Goal: Information Seeking & Learning: Learn about a topic

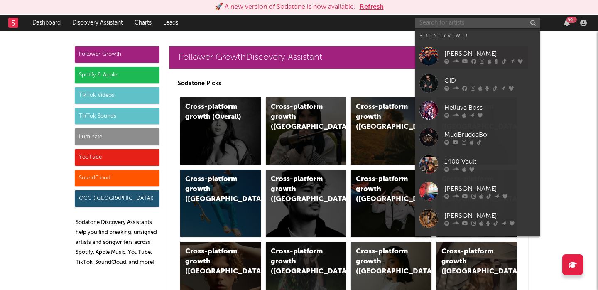
click at [427, 24] on input "text" at bounding box center [477, 23] width 124 height 10
paste input "https://open.spotify.com/artist/4IagEZeaf9h0mqy6qpwNDi?si=VG9kO8arSxKgRiSHu6yc0g"
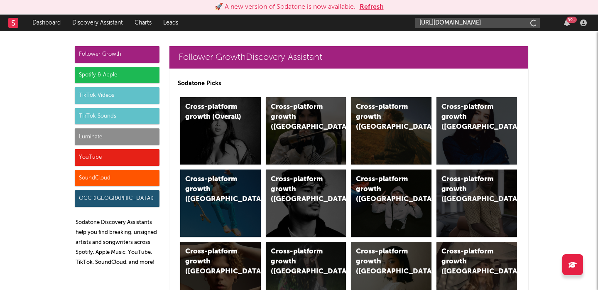
scroll to position [0, 135]
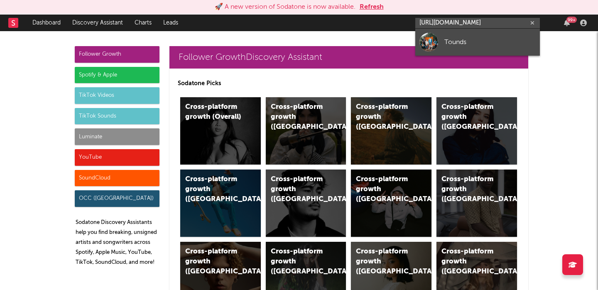
type input "https://open.spotify.com/artist/4IagEZeaf9h0mqy6qpwNDi?si=VG9kO8arSxKgRiSHu6yc0g"
click at [455, 43] on div "Tounds" at bounding box center [489, 42] width 91 height 10
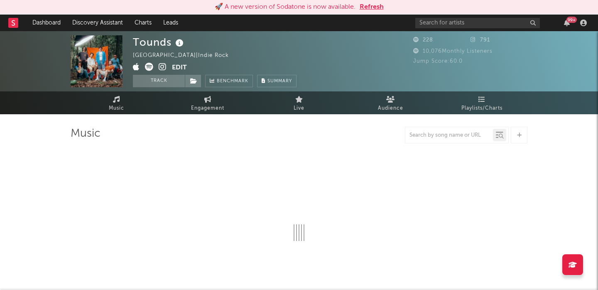
select select "1w"
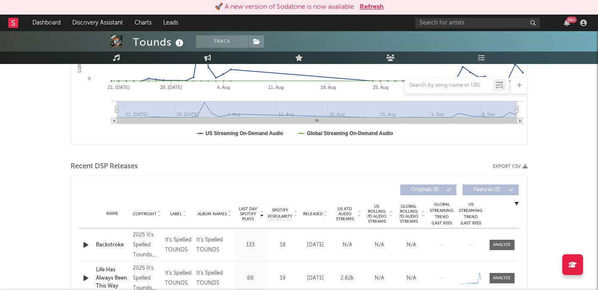
scroll to position [222, 0]
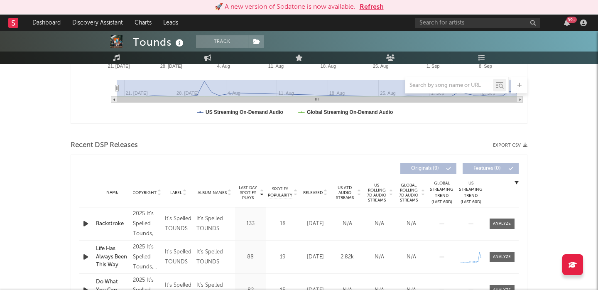
click at [322, 192] on span "Released" at bounding box center [313, 192] width 20 height 5
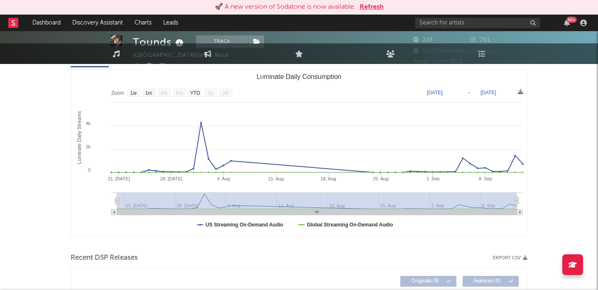
scroll to position [0, 0]
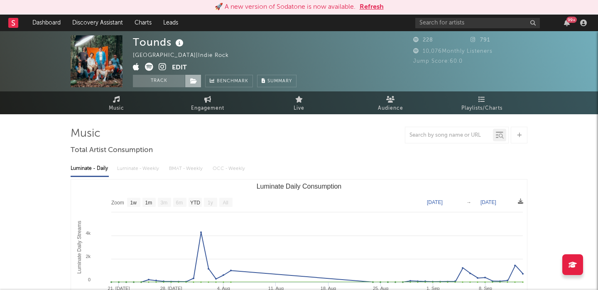
click at [190, 82] on span at bounding box center [193, 81] width 17 height 12
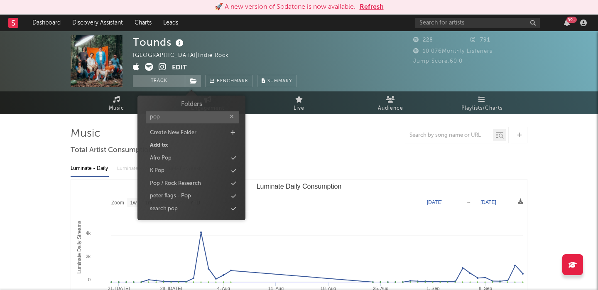
click at [173, 116] on input "pop" at bounding box center [192, 117] width 93 height 12
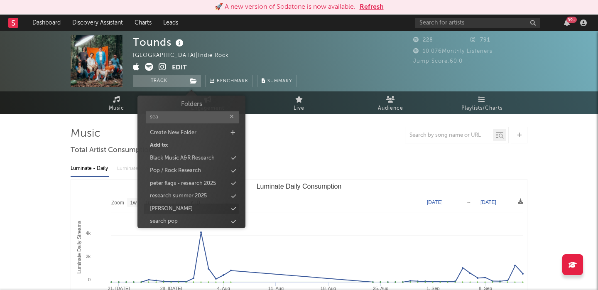
type input "sea"
click at [178, 211] on div "[PERSON_NAME]" at bounding box center [191, 208] width 95 height 11
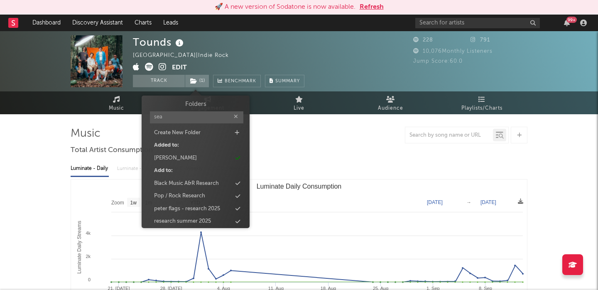
click at [346, 134] on div at bounding box center [299, 135] width 456 height 17
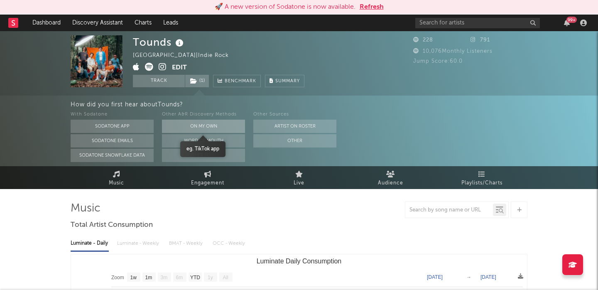
click at [220, 127] on button "On My Own" at bounding box center [203, 126] width 83 height 13
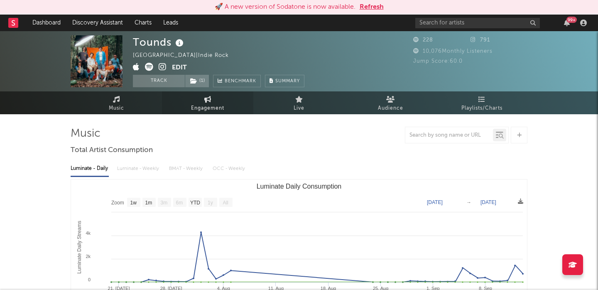
click at [203, 94] on link "Engagement" at bounding box center [207, 102] width 91 height 23
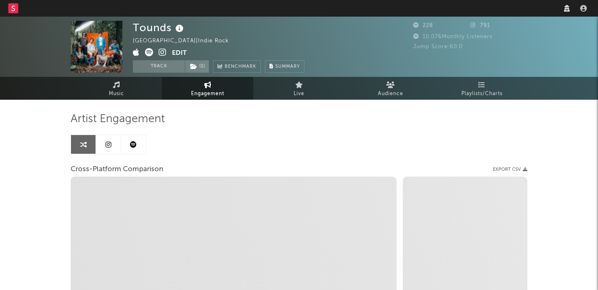
select select "1w"
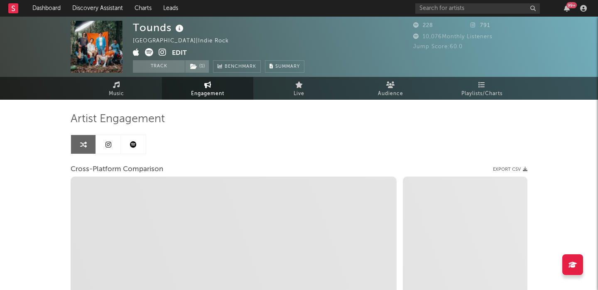
select select "1m"
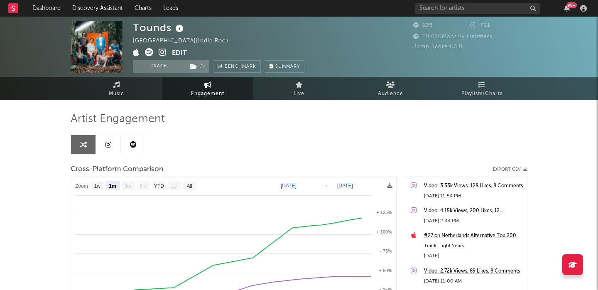
click at [162, 53] on icon at bounding box center [163, 52] width 8 height 8
click at [107, 146] on icon at bounding box center [108, 144] width 6 height 7
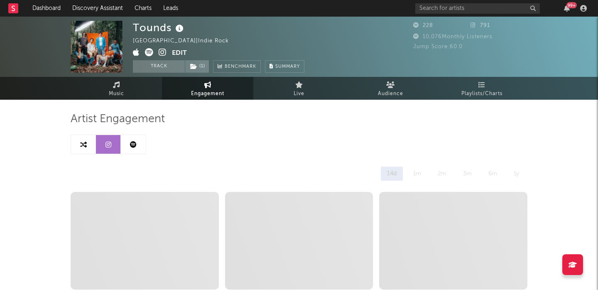
select select "1w"
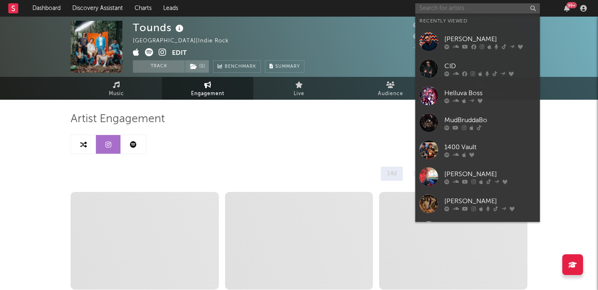
click at [445, 8] on input "text" at bounding box center [477, 8] width 124 height 10
paste input "https://open.spotify.com/artist/7LtSDU8Cjfk9bvB6RSLFP9?si=Y4erj-wJTkukLTjNsraA-g"
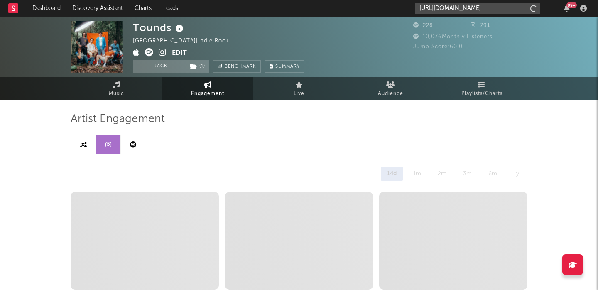
scroll to position [0, 124]
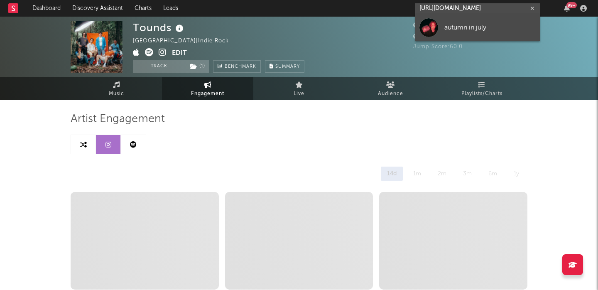
type input "https://open.spotify.com/artist/7LtSDU8Cjfk9bvB6RSLFP9?si=Y4erj-wJTkukLTjNsraA-g"
click at [461, 29] on div "autumn in july" at bounding box center [489, 27] width 91 height 10
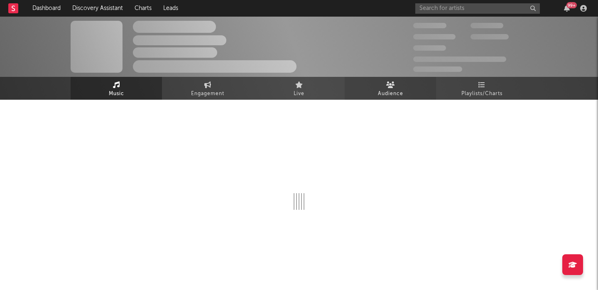
select select "1w"
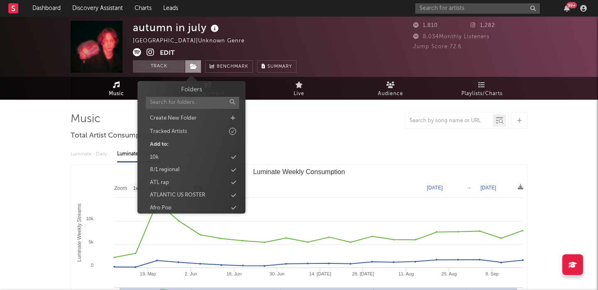
click at [193, 67] on icon at bounding box center [193, 66] width 7 height 6
type input "sea"
click at [186, 195] on div "sean" at bounding box center [191, 194] width 95 height 11
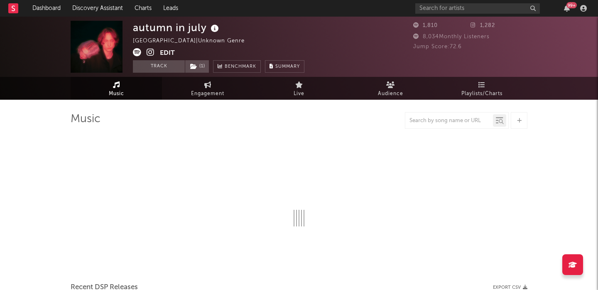
select select "1w"
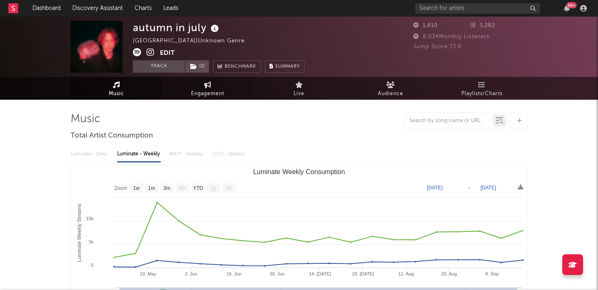
click at [203, 90] on span "Engagement" at bounding box center [207, 94] width 33 height 10
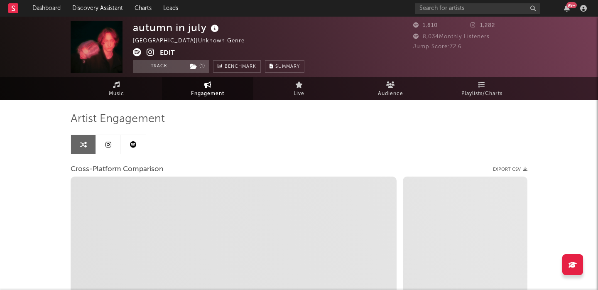
select select "1w"
select select "1m"
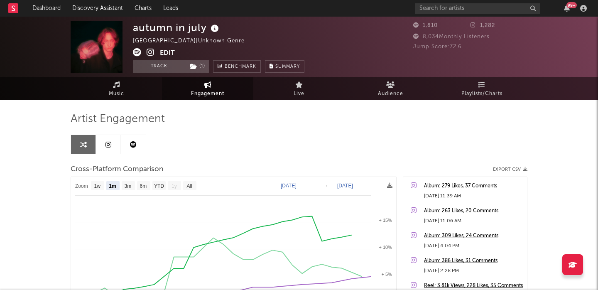
click at [153, 55] on icon at bounding box center [150, 52] width 8 height 8
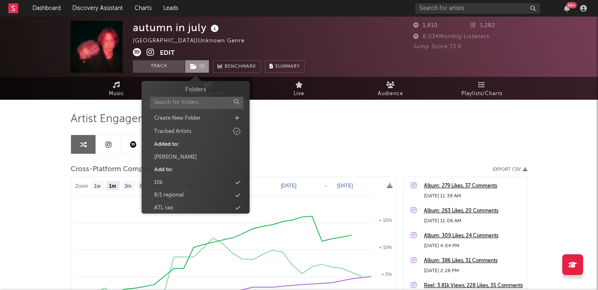
click at [198, 67] on span "( 1 )" at bounding box center [197, 66] width 24 height 12
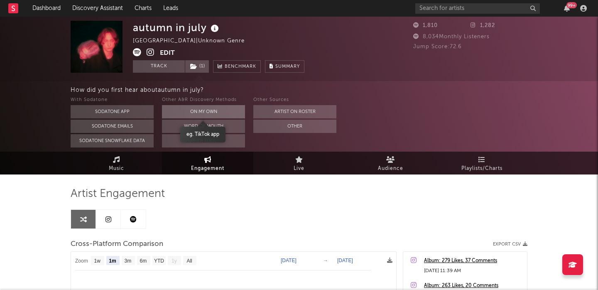
click at [186, 113] on button "On My Own" at bounding box center [203, 111] width 83 height 13
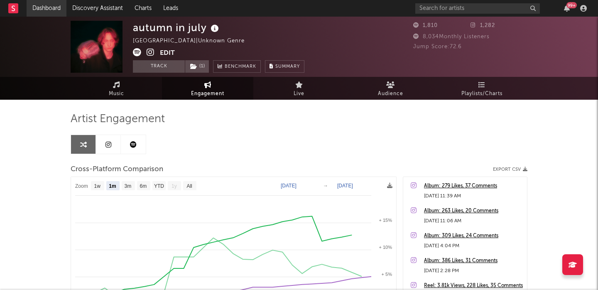
click at [38, 6] on link "Dashboard" at bounding box center [47, 8] width 40 height 17
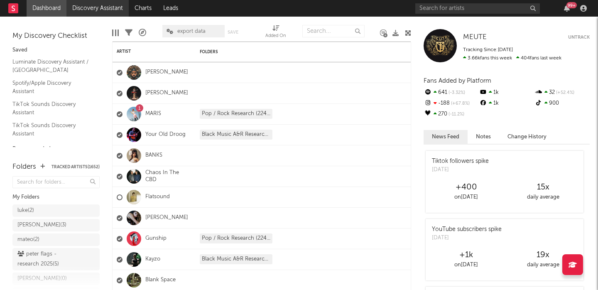
click at [114, 7] on link "Discovery Assistant" at bounding box center [97, 8] width 62 height 17
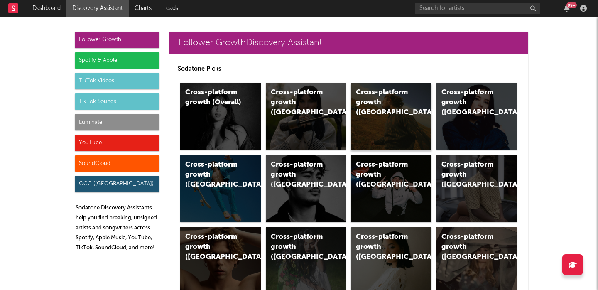
click at [409, 138] on div "Cross-platform growth (US)" at bounding box center [391, 116] width 81 height 67
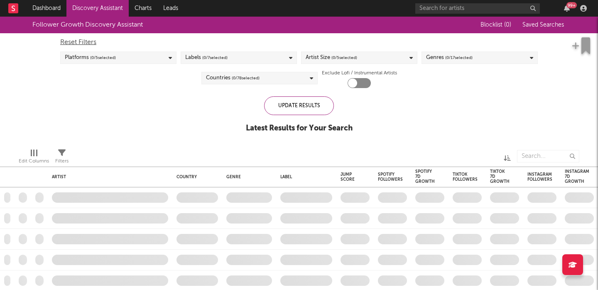
checkbox input "true"
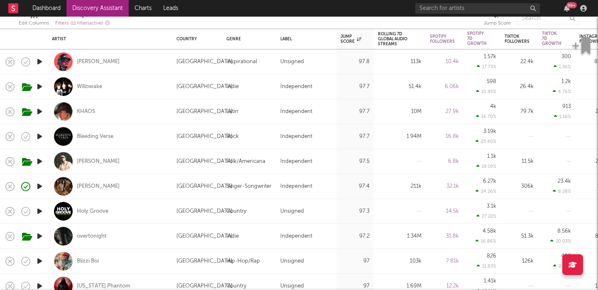
click at [228, 180] on div "Singer-Songwriter" at bounding box center [249, 186] width 54 height 25
select select "1w"
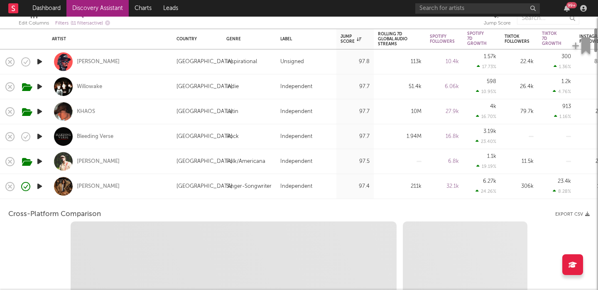
select select "6m"
select select "1m"
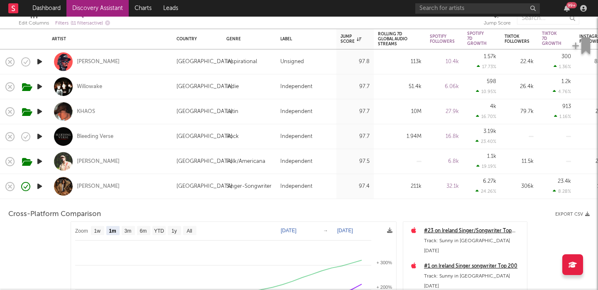
click at [127, 188] on div "Izzy Escobar" at bounding box center [110, 186] width 116 height 24
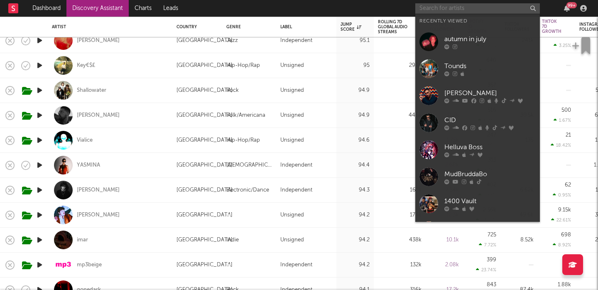
click at [439, 7] on input "text" at bounding box center [477, 8] width 124 height 10
paste input "BIBI"
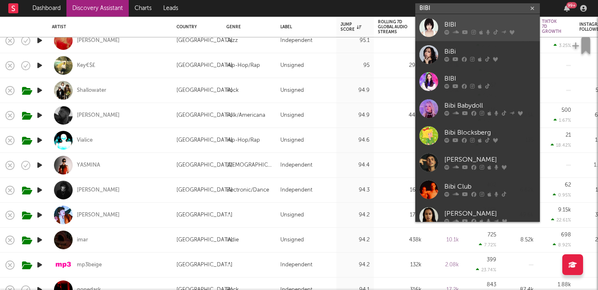
type input "BIBI"
click at [456, 24] on div "BIBI" at bounding box center [489, 25] width 91 height 10
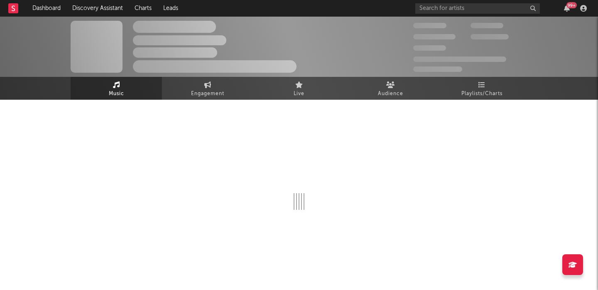
select select "6m"
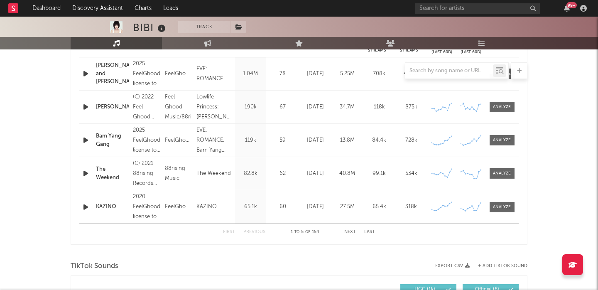
scroll to position [491, 0]
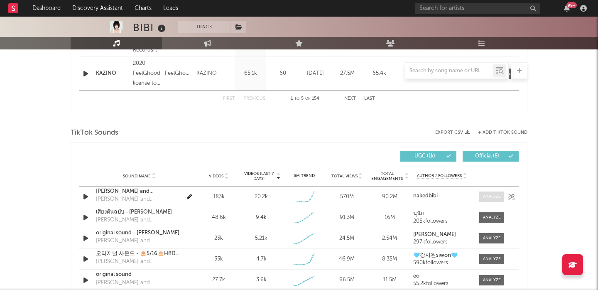
click at [480, 195] on span at bounding box center [491, 196] width 25 height 10
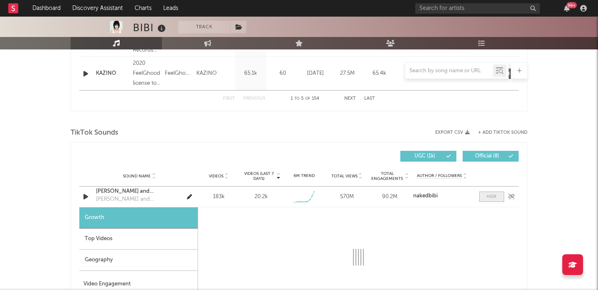
select select "1w"
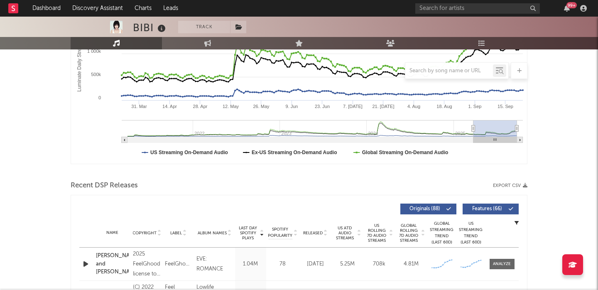
scroll to position [0, 0]
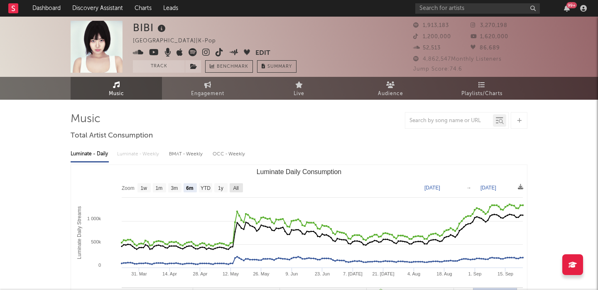
click at [239, 186] on rect "Luminate Daily Consumption" at bounding box center [235, 187] width 13 height 9
select select "All"
type input "2021-03-31"
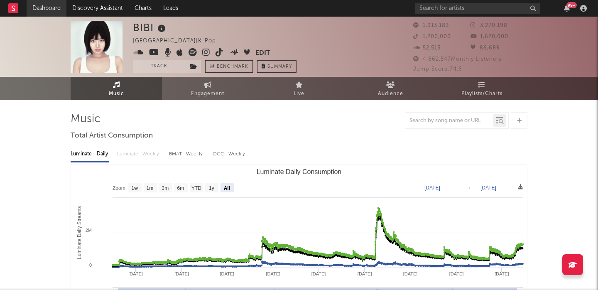
click at [57, 8] on link "Dashboard" at bounding box center [47, 8] width 40 height 17
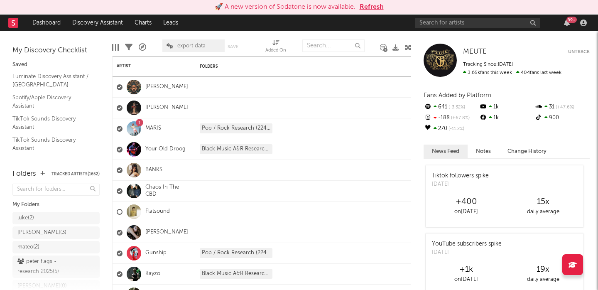
click at [155, 129] on link "MARIS" at bounding box center [153, 128] width 16 height 7
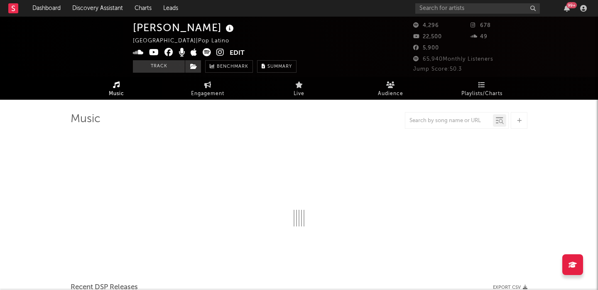
select select "6m"
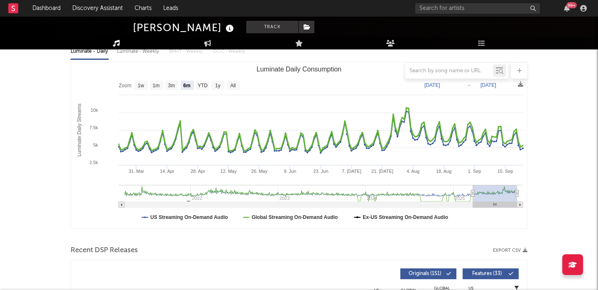
scroll to position [191, 0]
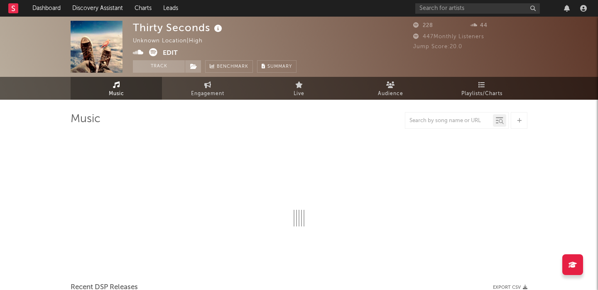
select select "1w"
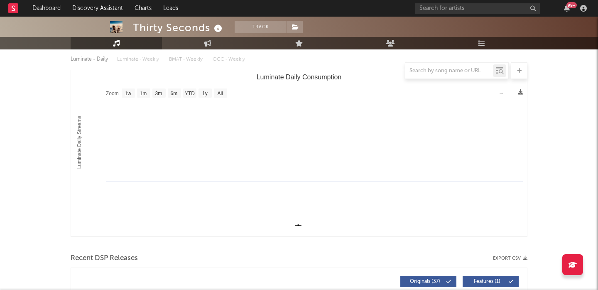
scroll to position [194, 0]
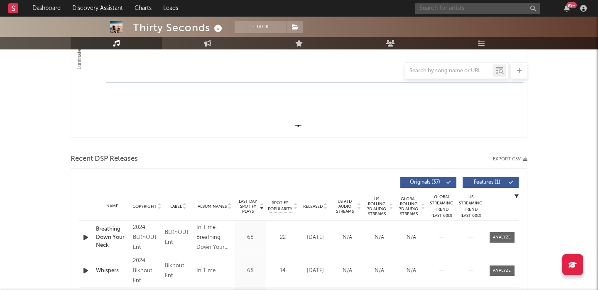
click at [450, 10] on input "text" at bounding box center [477, 8] width 124 height 10
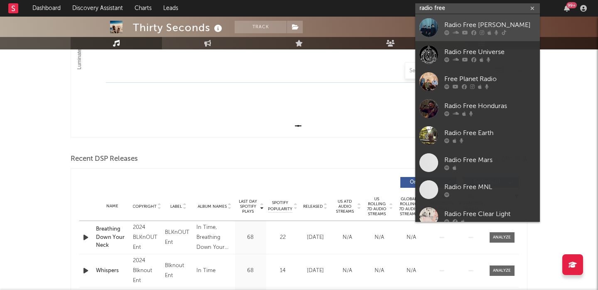
type input "radio free"
click at [456, 23] on div "Radio Free Alice" at bounding box center [489, 25] width 91 height 10
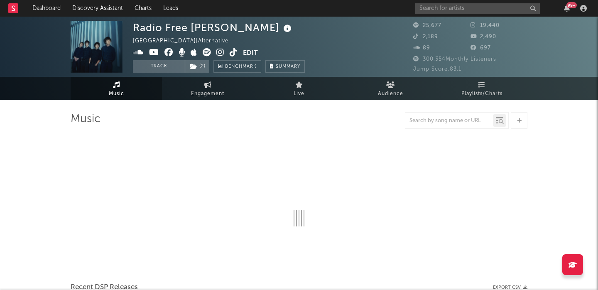
select select "6m"
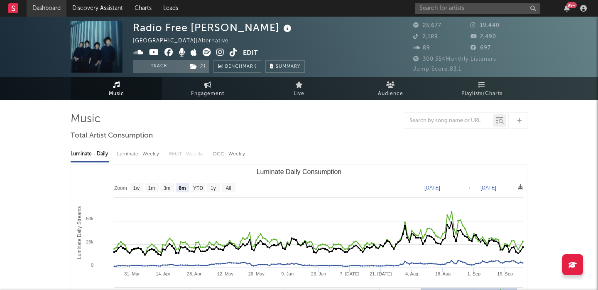
click at [43, 5] on link "Dashboard" at bounding box center [47, 8] width 40 height 17
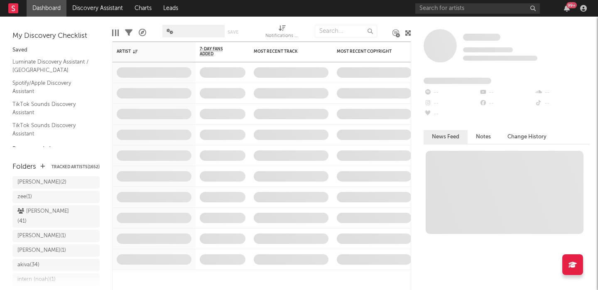
scroll to position [147, 0]
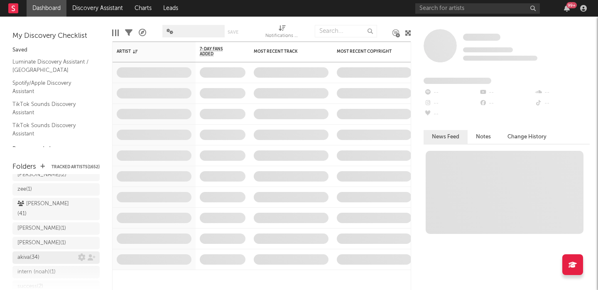
click at [46, 252] on div "akiva ( 34 )" at bounding box center [47, 257] width 61 height 10
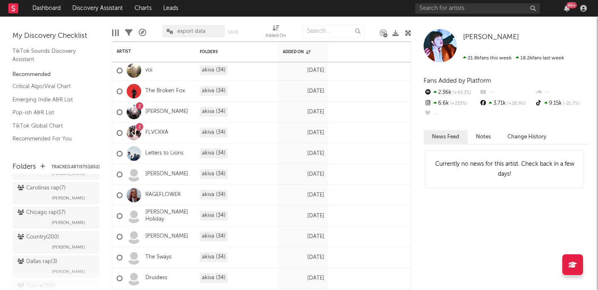
scroll to position [1501, 0]
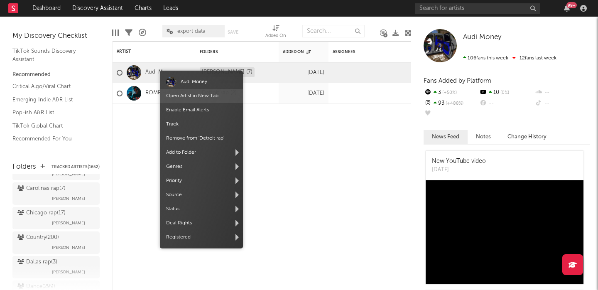
click at [181, 97] on link "Open Artist in New Tab" at bounding box center [192, 95] width 52 height 5
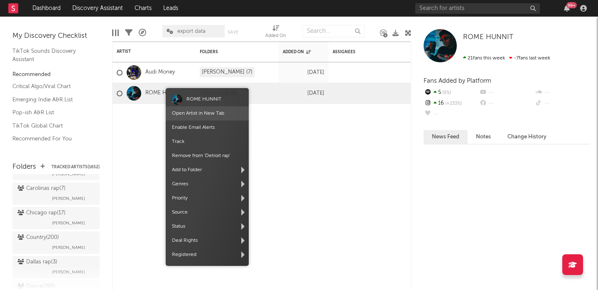
click at [186, 115] on link "Open Artist in New Tab" at bounding box center [198, 113] width 52 height 5
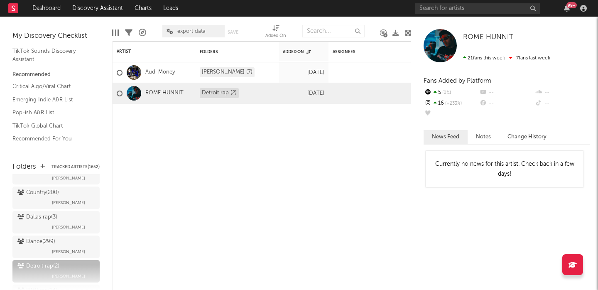
scroll to position [1549, 0]
click at [32, 283] on div "DMV rap ( 14 ) Jake Caramanno" at bounding box center [55, 293] width 77 height 20
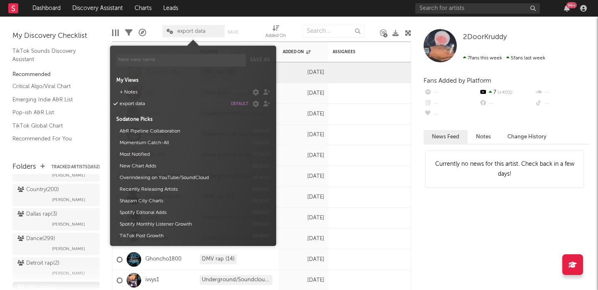
click at [205, 32] on span "export data" at bounding box center [193, 31] width 62 height 12
click at [154, 143] on button "Momentum Catch-All" at bounding box center [183, 143] width 132 height 12
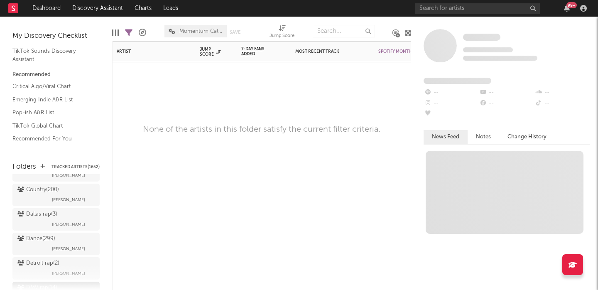
click at [371, 119] on div "Artist Notifications Jump Score 7-Day Fans Added WoW % Change Most Recent Track…" at bounding box center [261, 165] width 299 height 248
click at [192, 32] on span "Momentum Catch-All" at bounding box center [200, 31] width 43 height 5
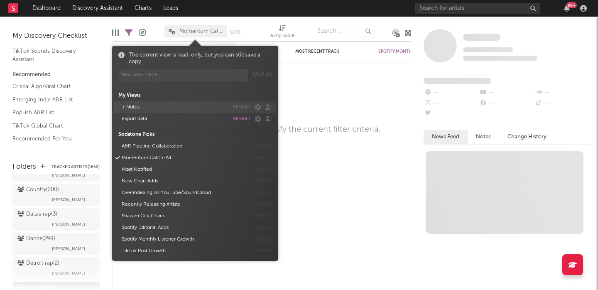
click at [147, 107] on button "+ Notes" at bounding box center [174, 107] width 110 height 12
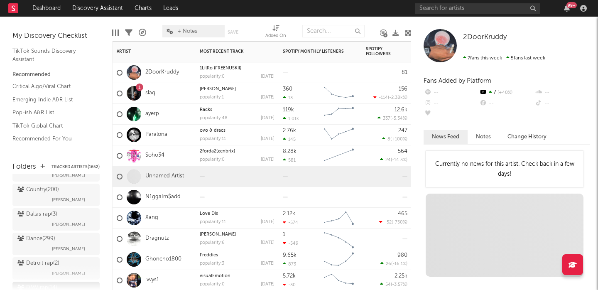
click at [337, 174] on div at bounding box center [319, 176] width 83 height 21
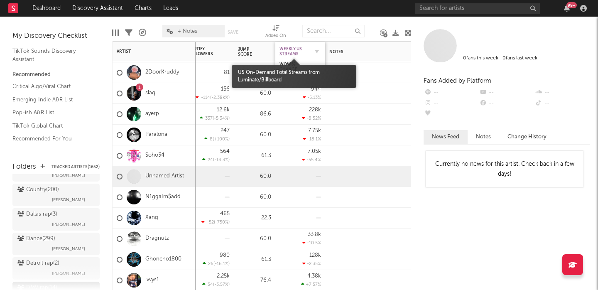
click at [286, 49] on span "Weekly US Streams" at bounding box center [293, 51] width 29 height 10
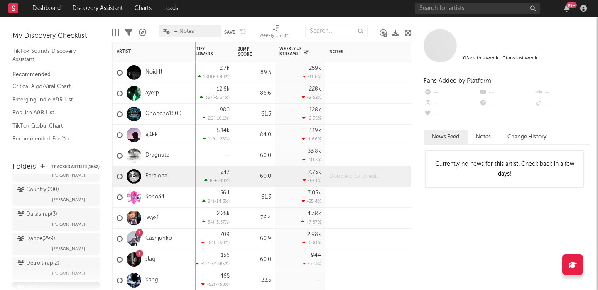
click at [326, 169] on div at bounding box center [377, 176] width 104 height 20
click at [153, 72] on link "Noid4l" at bounding box center [153, 72] width 17 height 7
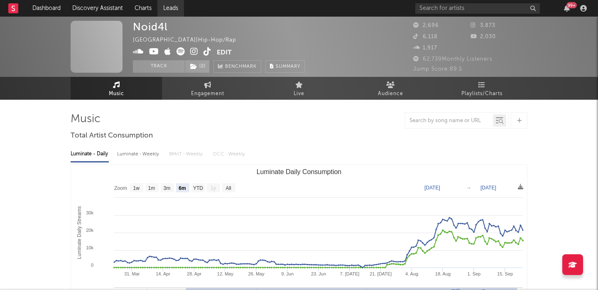
select select "6m"
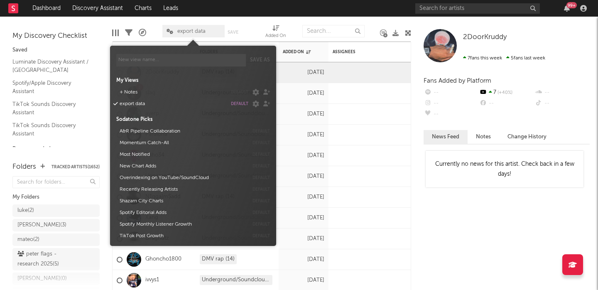
click at [192, 35] on span "export data" at bounding box center [193, 31] width 62 height 12
click at [144, 90] on button "+ Notes" at bounding box center [172, 92] width 110 height 12
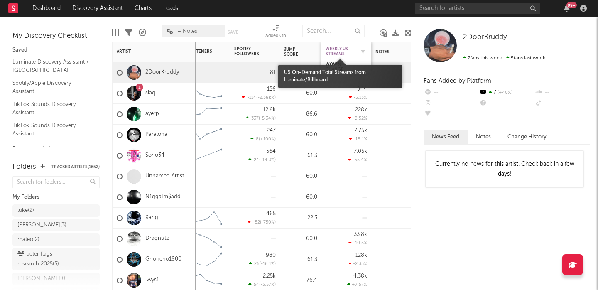
click at [337, 51] on span "Weekly US Streams" at bounding box center [339, 51] width 29 height 10
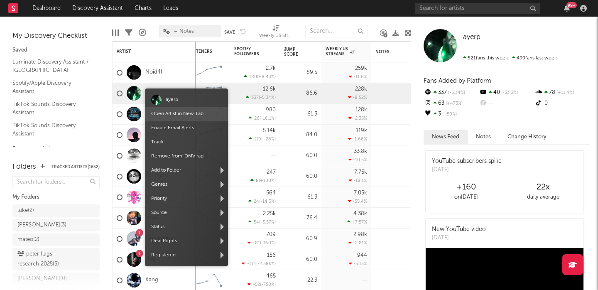
click at [173, 115] on link "Open Artist in New Tab" at bounding box center [177, 113] width 52 height 5
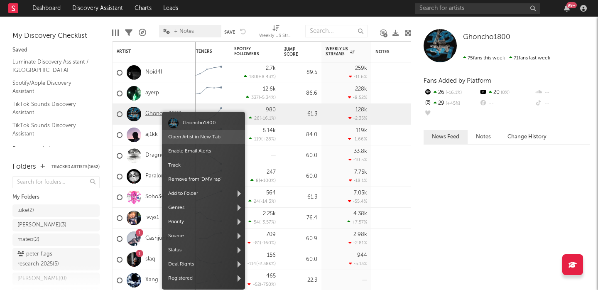
click at [184, 136] on link "Open Artist in New Tab" at bounding box center [194, 136] width 52 height 5
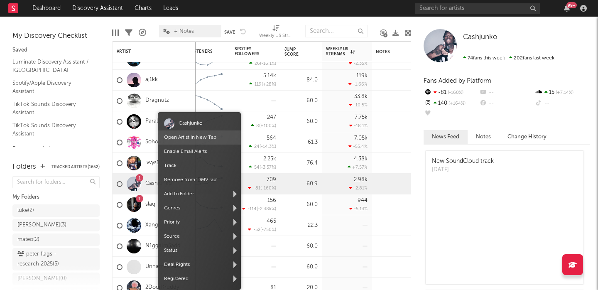
click at [188, 139] on link "Open Artist in New Tab" at bounding box center [190, 137] width 52 height 5
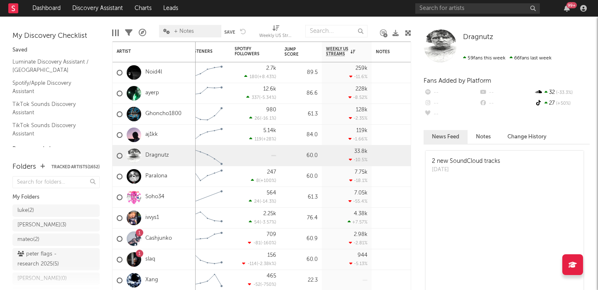
click at [177, 139] on link "Open Artist in New Tab" at bounding box center [184, 137] width 52 height 5
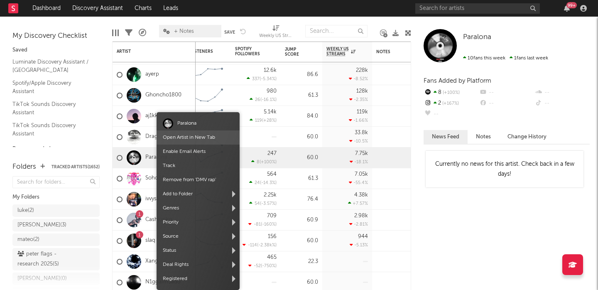
click at [180, 138] on link "Open Artist in New Tab" at bounding box center [189, 137] width 52 height 5
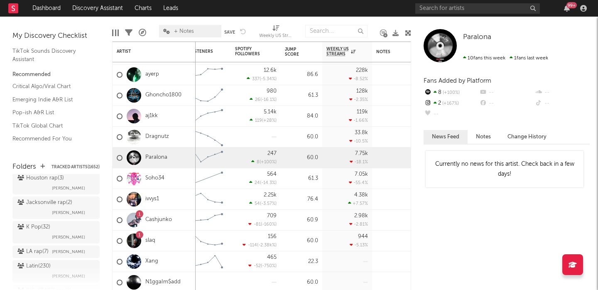
scroll to position [1703, 0]
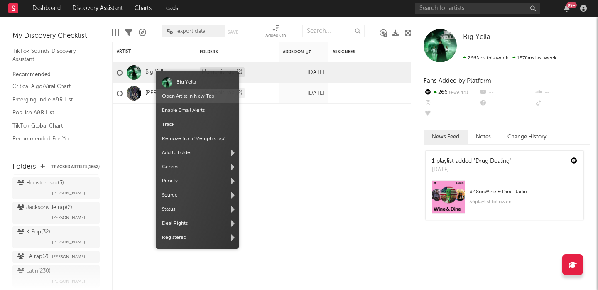
click at [181, 96] on link "Open Artist in New Tab" at bounding box center [188, 96] width 52 height 5
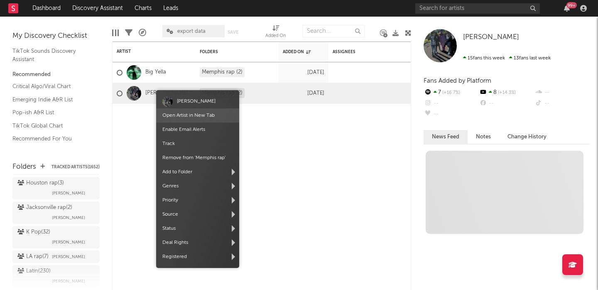
click at [183, 114] on link "Open Artist in New Tab" at bounding box center [188, 115] width 52 height 5
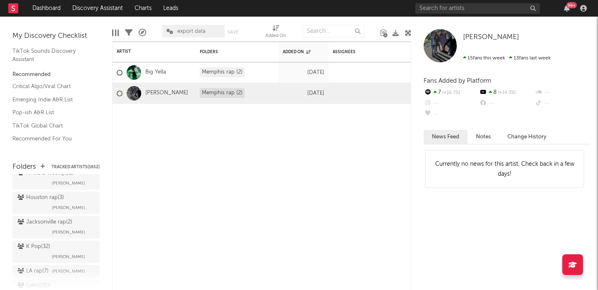
scroll to position [1678, 0]
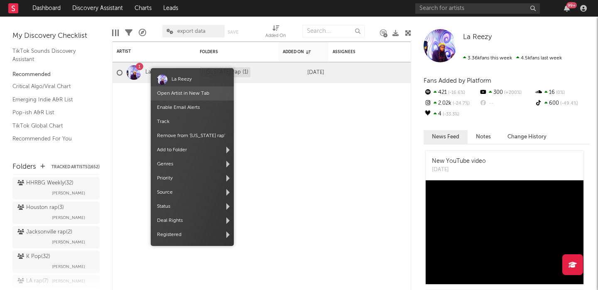
click at [177, 94] on link "Open Artist in New Tab" at bounding box center [183, 93] width 52 height 5
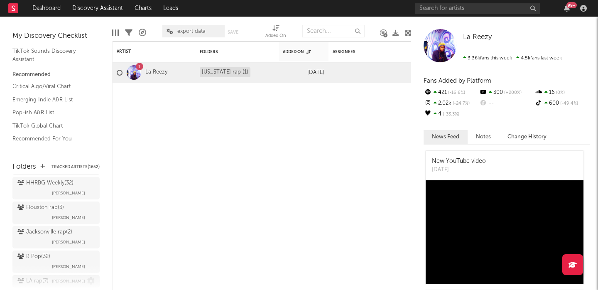
click at [39, 276] on div "LA rap ( 7 )" at bounding box center [32, 281] width 31 height 10
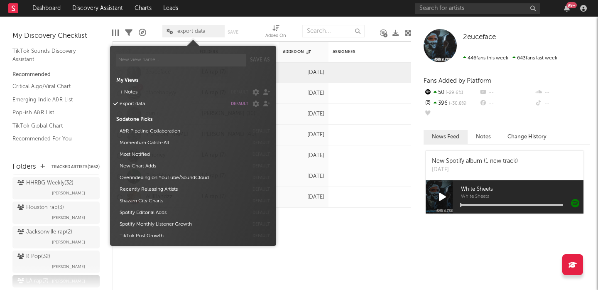
click at [184, 34] on span "export data" at bounding box center [191, 31] width 28 height 5
click at [137, 92] on button "+ Notes" at bounding box center [172, 92] width 110 height 12
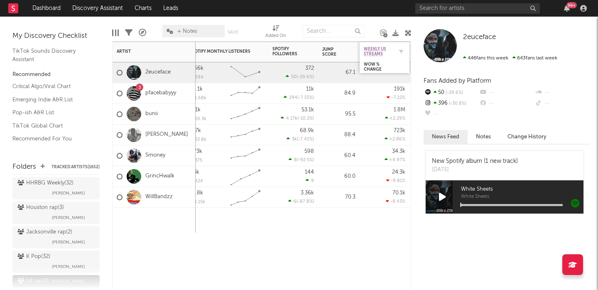
click at [370, 50] on span "Weekly US Streams" at bounding box center [378, 51] width 29 height 10
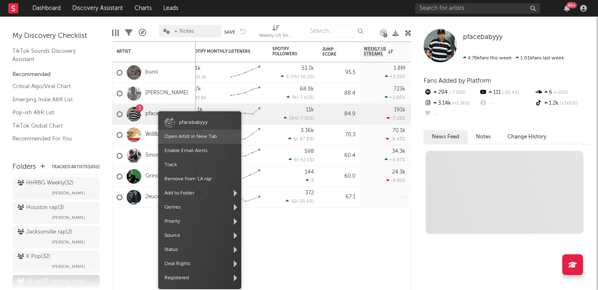
click at [183, 137] on link "Open Artist in New Tab" at bounding box center [190, 136] width 52 height 5
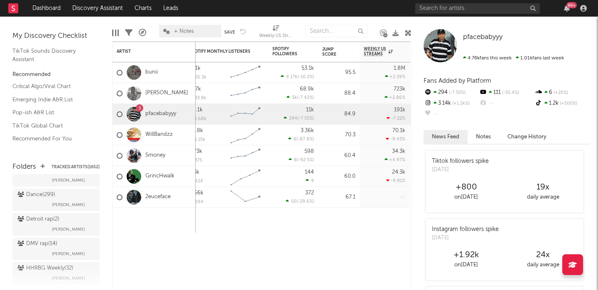
scroll to position [1591, 0]
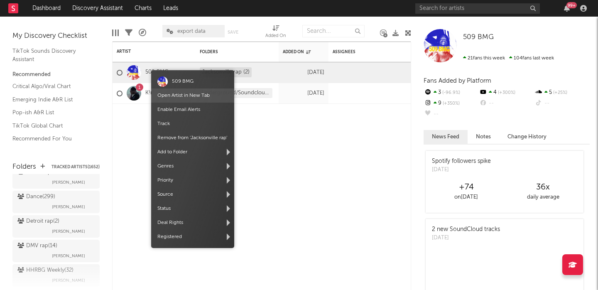
click at [176, 95] on link "Open Artist in New Tab" at bounding box center [183, 95] width 52 height 5
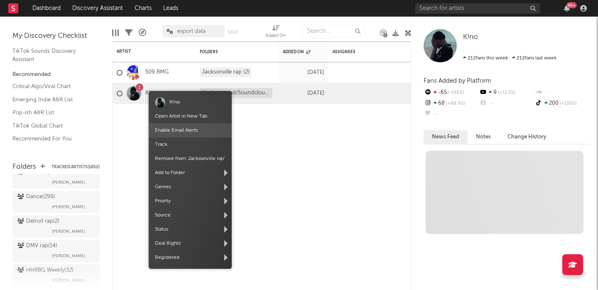
click at [171, 115] on link "Open Artist in New Tab" at bounding box center [181, 116] width 52 height 5
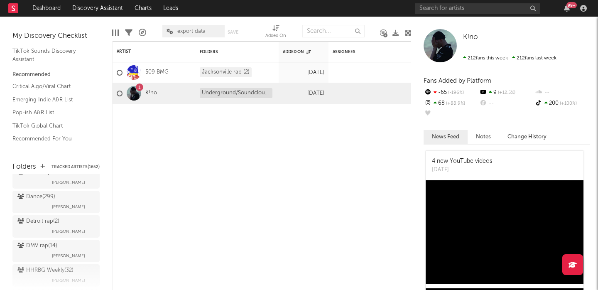
click at [180, 31] on span "export data" at bounding box center [191, 31] width 28 height 5
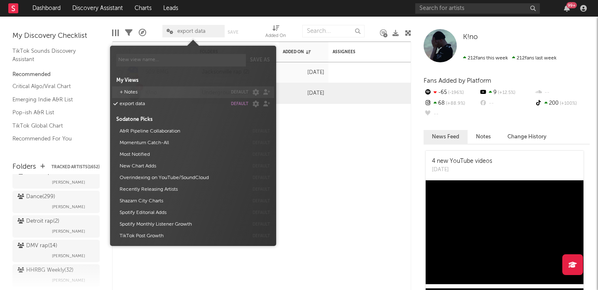
click at [238, 91] on button "default" at bounding box center [239, 92] width 17 height 4
click at [170, 90] on button "+ Notes" at bounding box center [172, 92] width 110 height 12
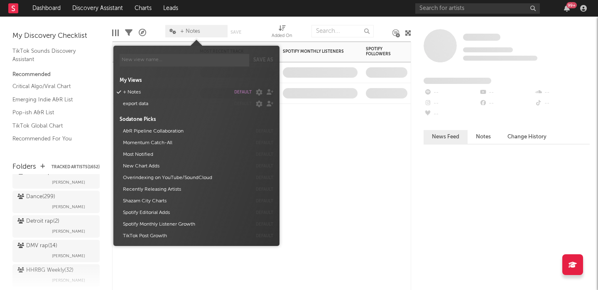
click at [340, 140] on div "Artist Notifications Most Recent Track Popularity Released Spotify Monthly List…" at bounding box center [261, 165] width 299 height 248
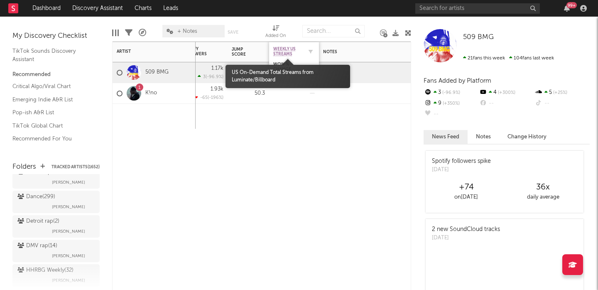
click at [279, 47] on span "Weekly US Streams" at bounding box center [287, 51] width 29 height 10
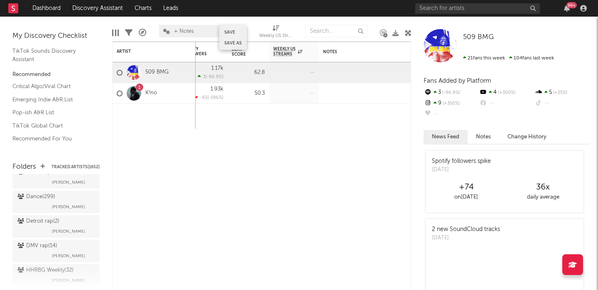
click at [229, 27] on div "Save Save as" at bounding box center [232, 37] width 27 height 25
click at [230, 33] on button "Save" at bounding box center [229, 32] width 11 height 5
click at [227, 130] on div "Most Recent Track Popularity Released Spotify Monthly Listeners 7d Change WoW %…" at bounding box center [261, 165] width 299 height 248
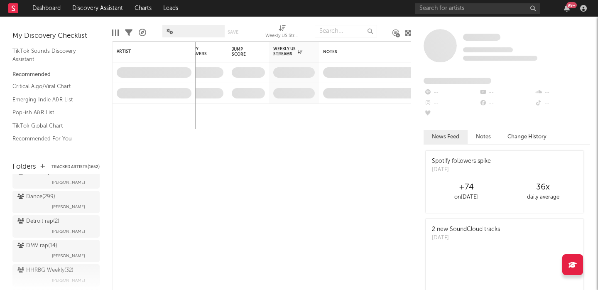
click at [33, 289] on div "Houston rap ( 3 )" at bounding box center [40, 295] width 46 height 10
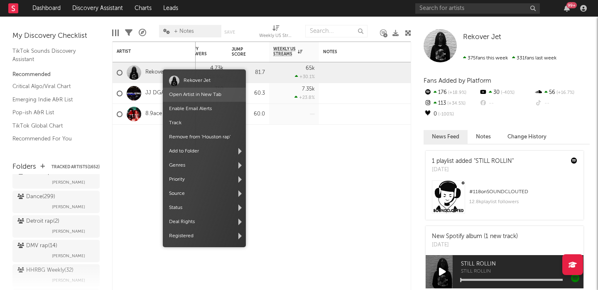
click at [194, 94] on link "Open Artist in New Tab" at bounding box center [195, 94] width 52 height 5
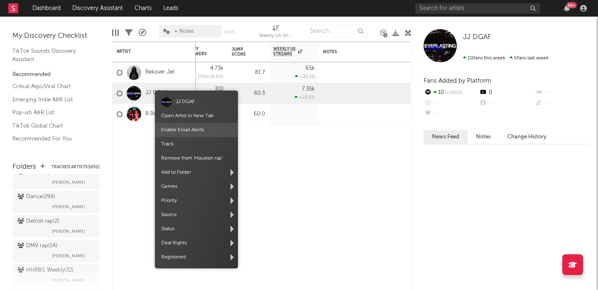
click at [185, 117] on link "Open Artist in New Tab" at bounding box center [187, 115] width 52 height 5
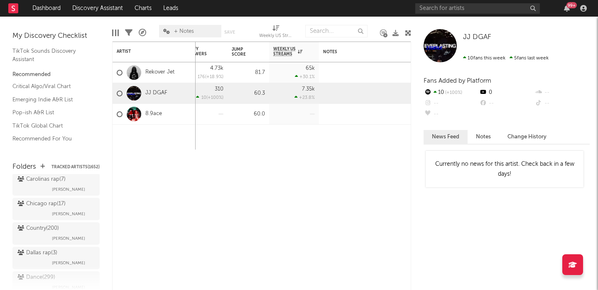
scroll to position [1510, 0]
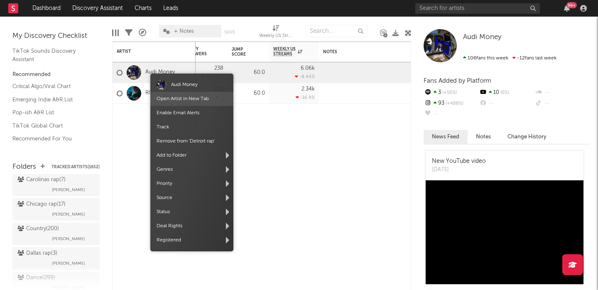
click at [182, 100] on link "Open Artist in New Tab" at bounding box center [182, 98] width 52 height 5
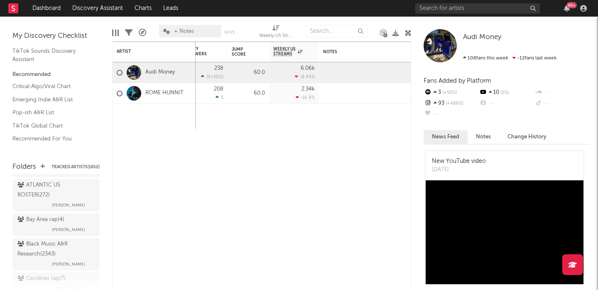
scroll to position [1410, 0]
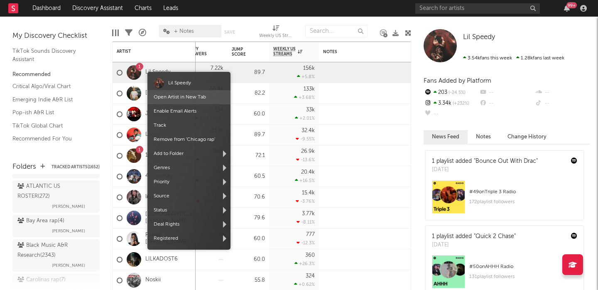
click at [174, 95] on link "Open Artist in New Tab" at bounding box center [180, 97] width 52 height 5
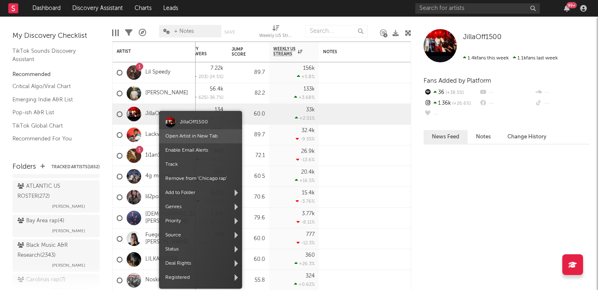
click at [178, 132] on span "Open Artist in New Tab" at bounding box center [200, 136] width 83 height 14
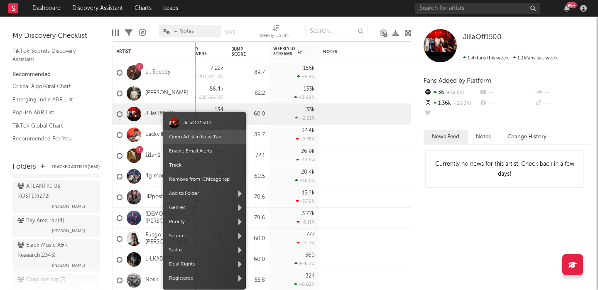
click at [188, 137] on link "Open Artist in New Tab" at bounding box center [195, 136] width 52 height 5
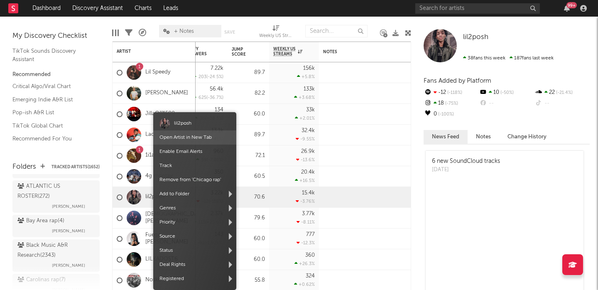
click at [183, 139] on link "Open Artist in New Tab" at bounding box center [185, 137] width 52 height 5
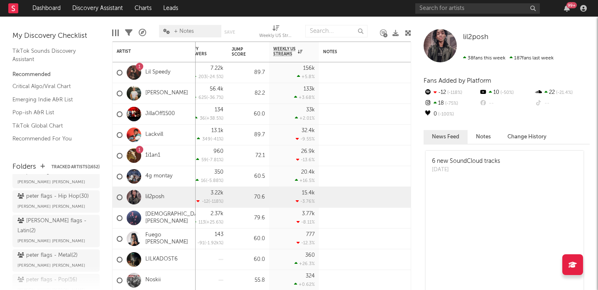
scroll to position [1994, 0]
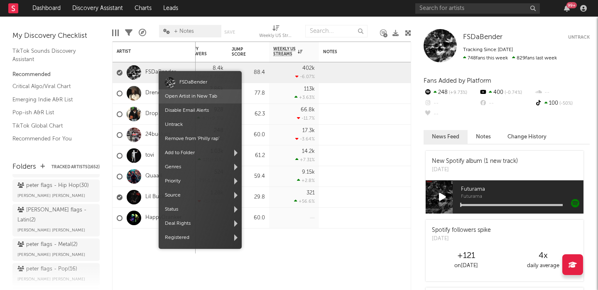
click at [178, 93] on span "Open Artist in New Tab" at bounding box center [200, 96] width 83 height 14
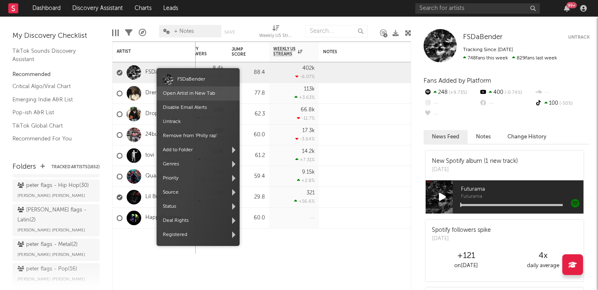
click at [190, 93] on link "Open Artist in New Tab" at bounding box center [189, 93] width 52 height 5
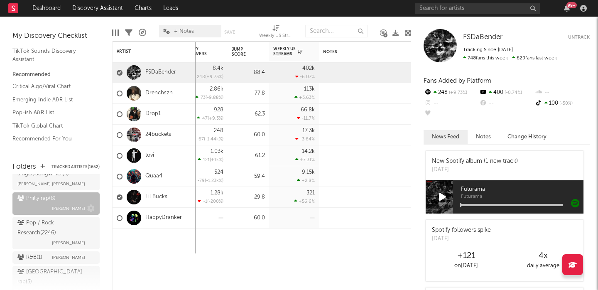
scroll to position [2136, 0]
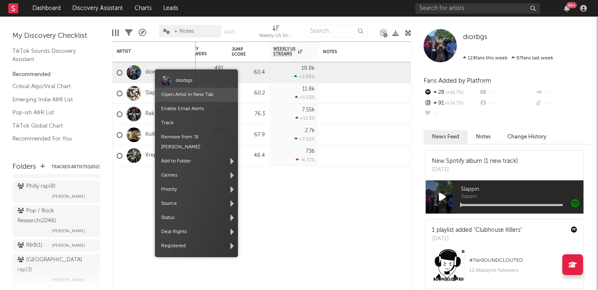
click at [187, 96] on link "Open Artist in New Tab" at bounding box center [187, 94] width 52 height 5
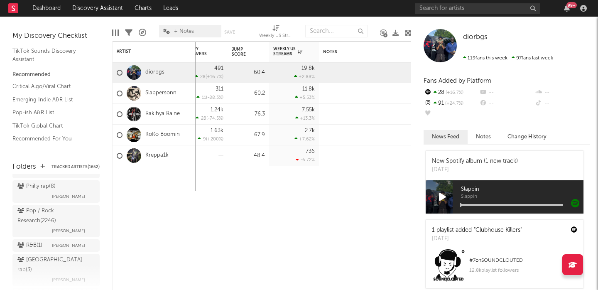
scroll to position [2160, 0]
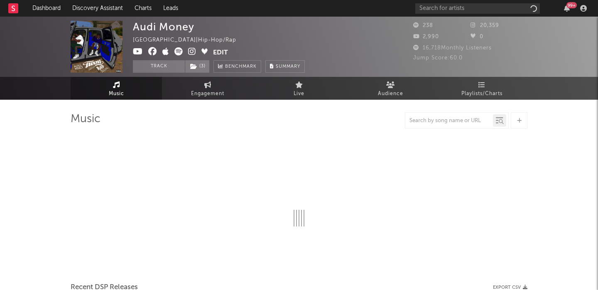
select select "6m"
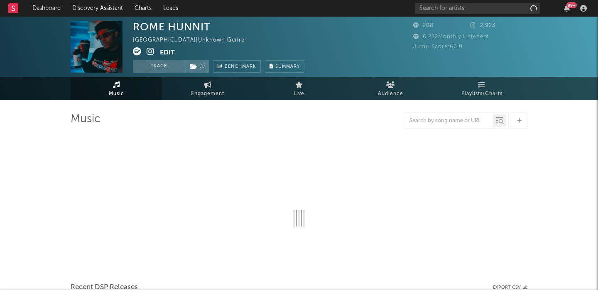
select select "1w"
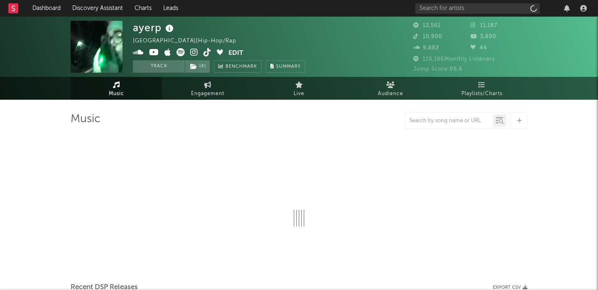
select select "6m"
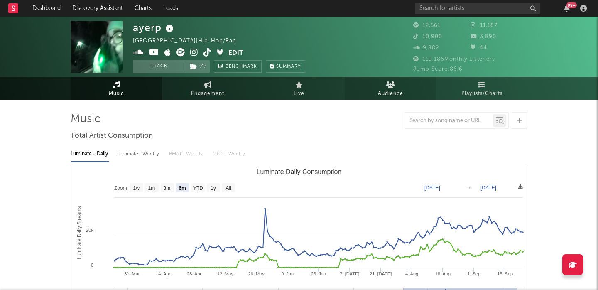
click at [391, 90] on span "Audience" at bounding box center [390, 94] width 25 height 10
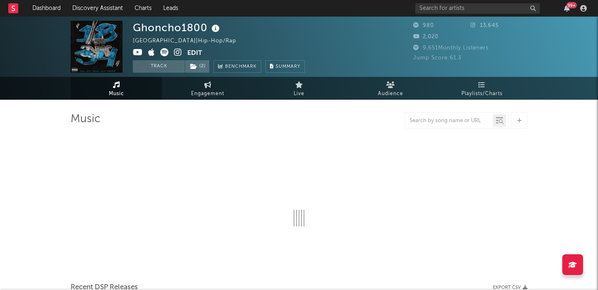
select select "6m"
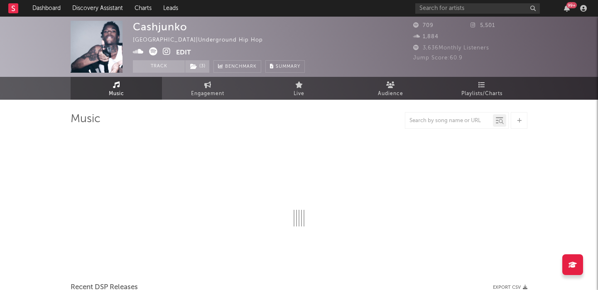
select select "6m"
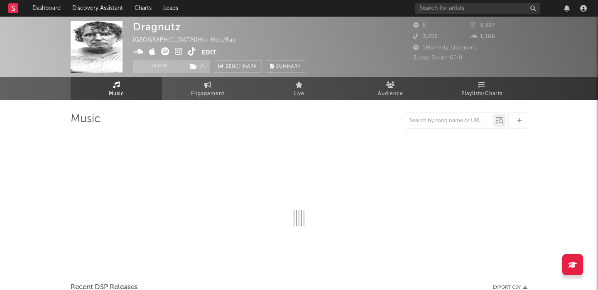
select select "6m"
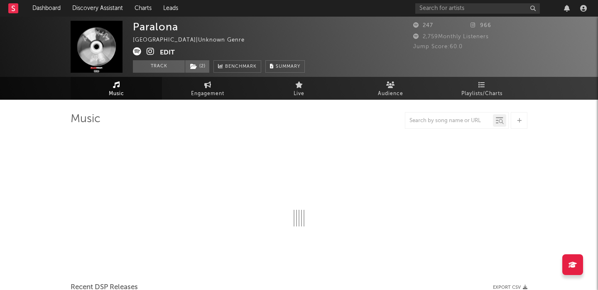
select select "1w"
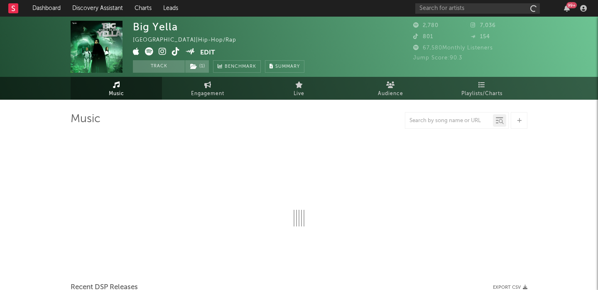
select select "1w"
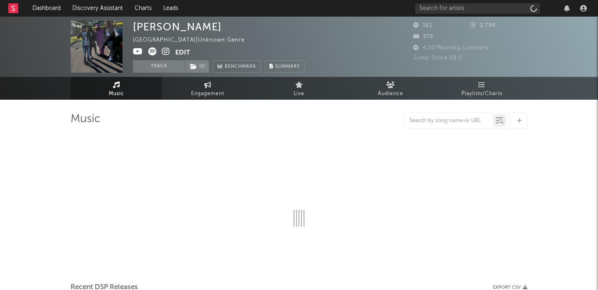
select select "1w"
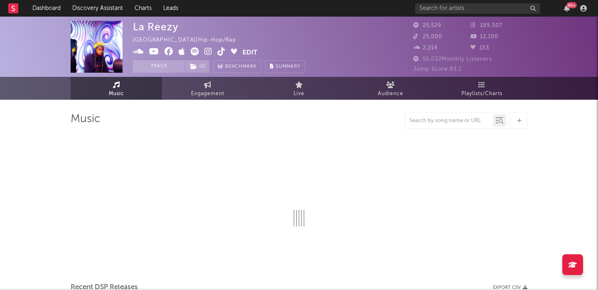
select select "6m"
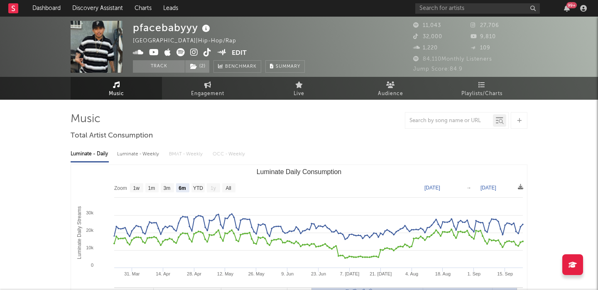
select select "6m"
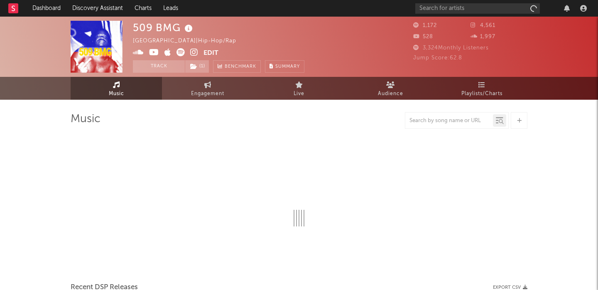
select select "6m"
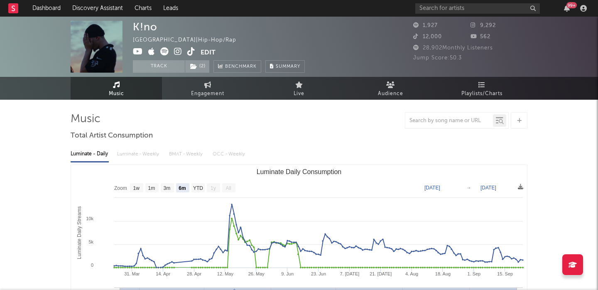
select select "6m"
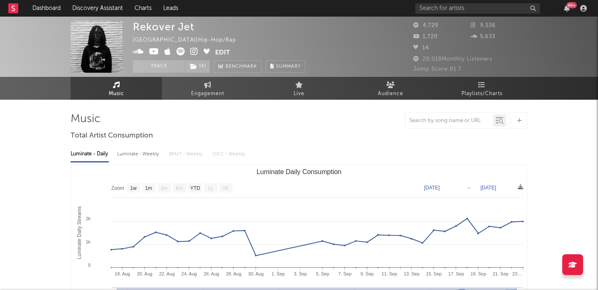
select select "1w"
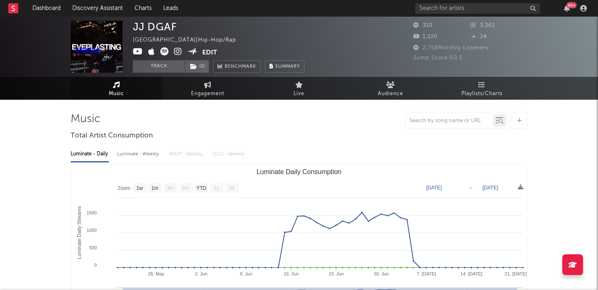
select select "1w"
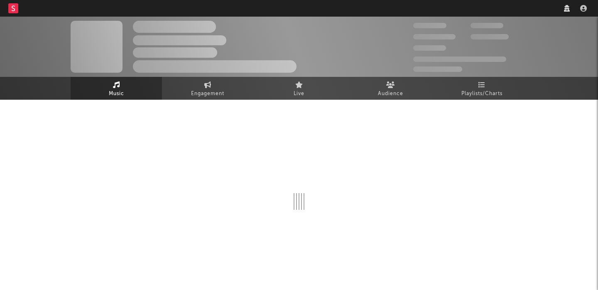
select select "6m"
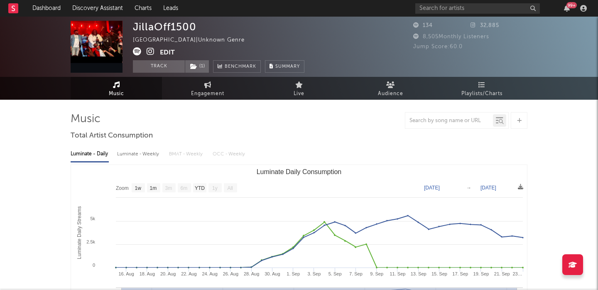
select select "1w"
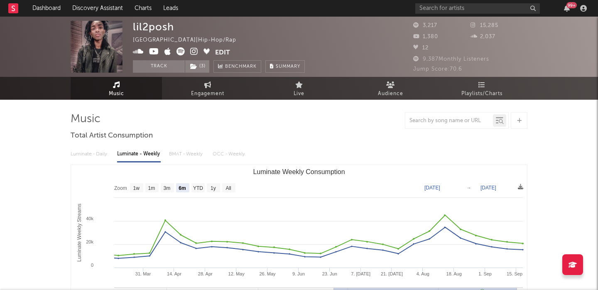
select select "6m"
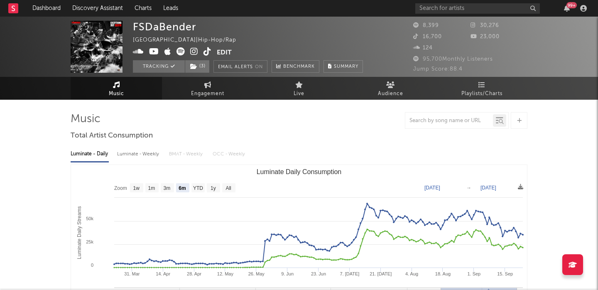
select select "6m"
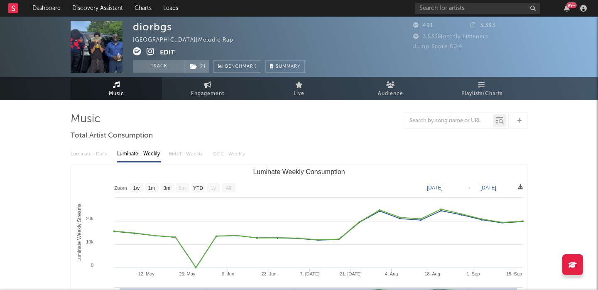
select select "1w"
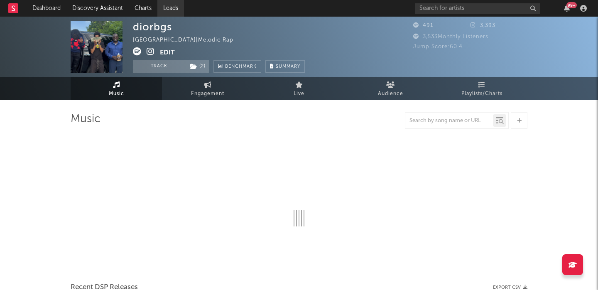
select select "1w"
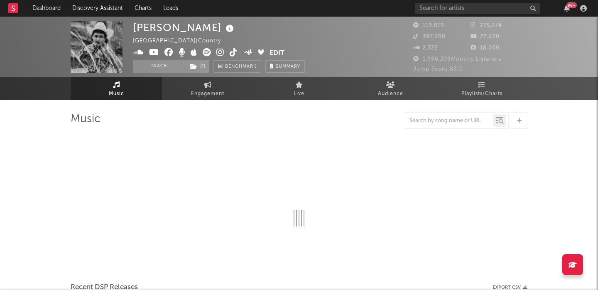
select select "6m"
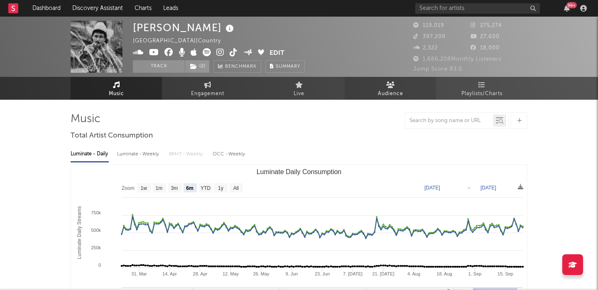
click at [402, 83] on link "Audience" at bounding box center [389, 88] width 91 height 23
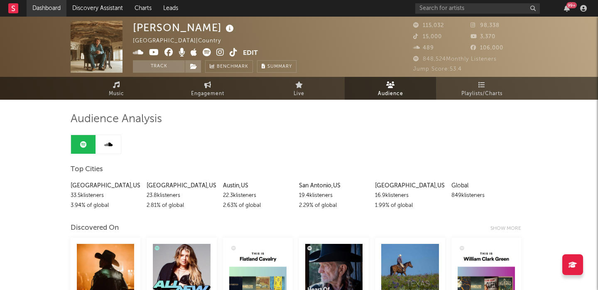
click at [47, 5] on link "Dashboard" at bounding box center [47, 8] width 40 height 17
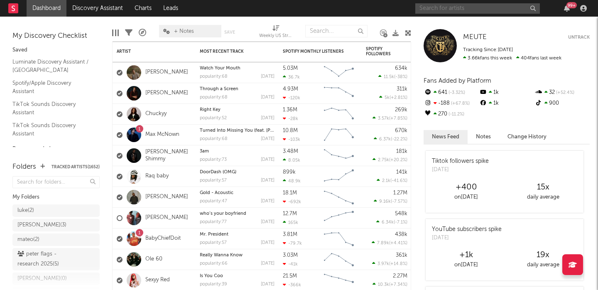
click at [455, 11] on input "text" at bounding box center [477, 8] width 124 height 10
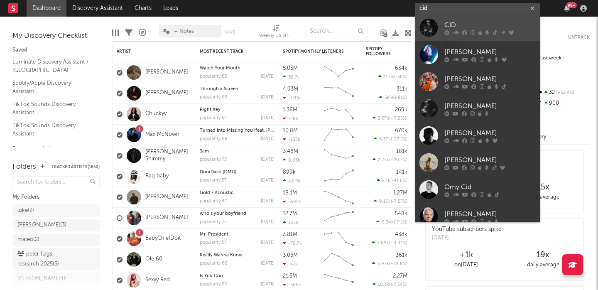
type input "cid"
click at [488, 16] on link "CID" at bounding box center [477, 27] width 124 height 27
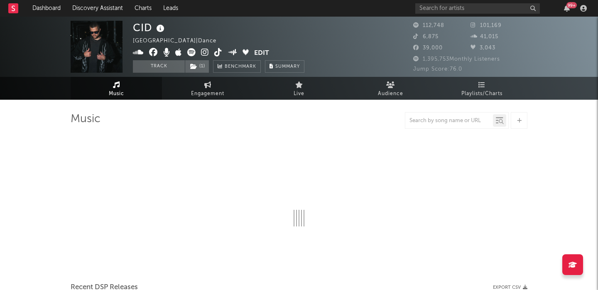
select select "6m"
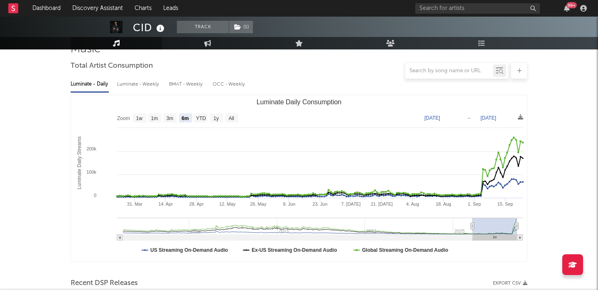
scroll to position [306, 0]
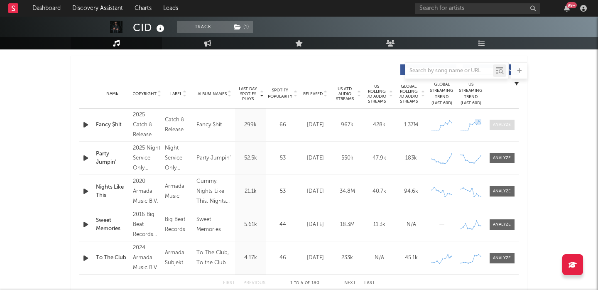
click at [505, 128] on span at bounding box center [501, 125] width 25 height 10
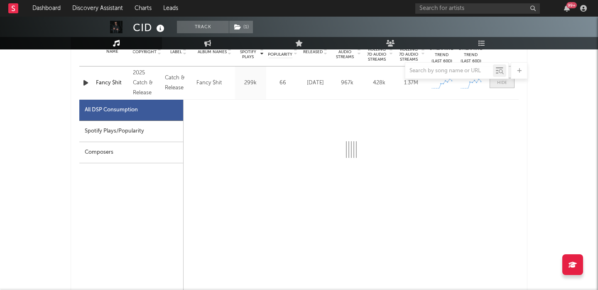
scroll to position [359, 0]
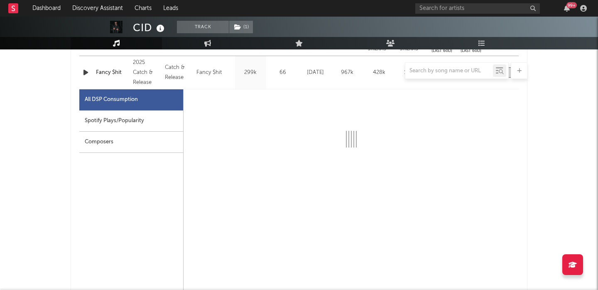
select select "1w"
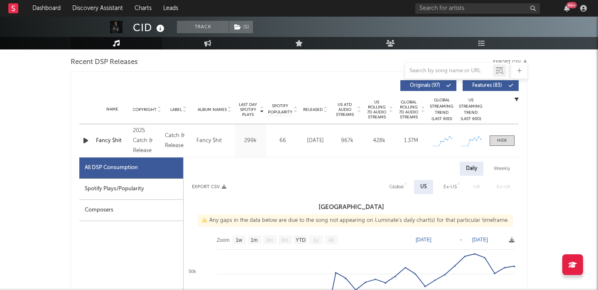
click at [398, 188] on div "Global" at bounding box center [396, 187] width 15 height 10
select select "1w"
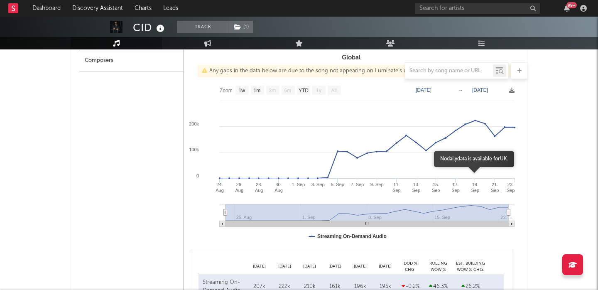
scroll to position [295, 0]
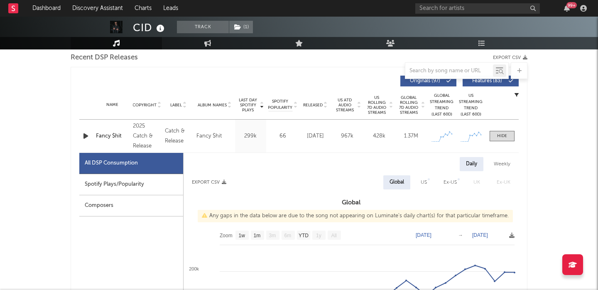
click at [427, 182] on div "US" at bounding box center [423, 182] width 6 height 10
select select "1w"
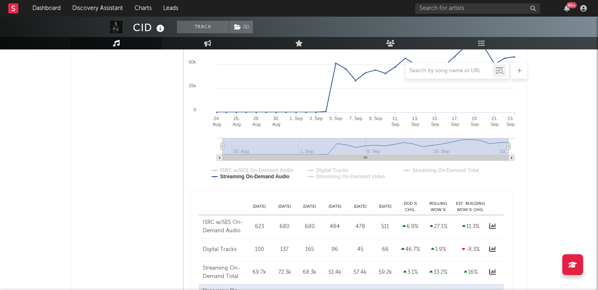
scroll to position [386, 0]
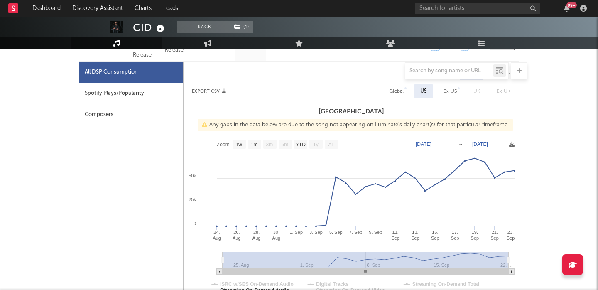
click at [402, 94] on div "Global" at bounding box center [396, 91] width 15 height 10
select select "1w"
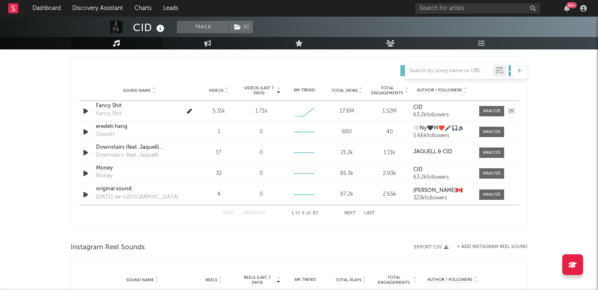
scroll to position [965, 0]
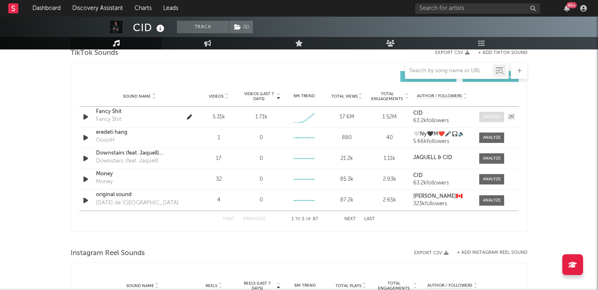
click at [497, 117] on div at bounding box center [492, 117] width 18 height 6
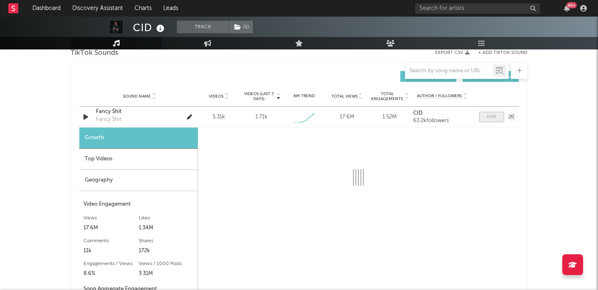
select select "1w"
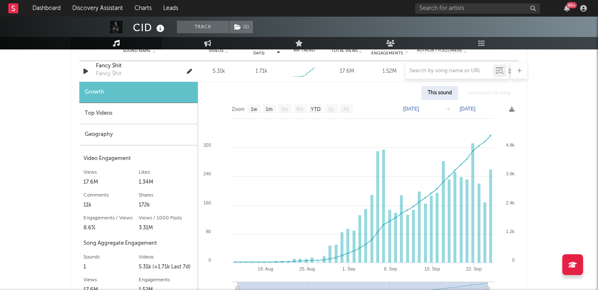
scroll to position [1011, 0]
click at [121, 64] on div at bounding box center [299, 70] width 456 height 17
click at [108, 64] on div at bounding box center [299, 70] width 456 height 17
click at [108, 73] on div at bounding box center [299, 70] width 456 height 17
click at [100, 63] on div at bounding box center [299, 70] width 456 height 17
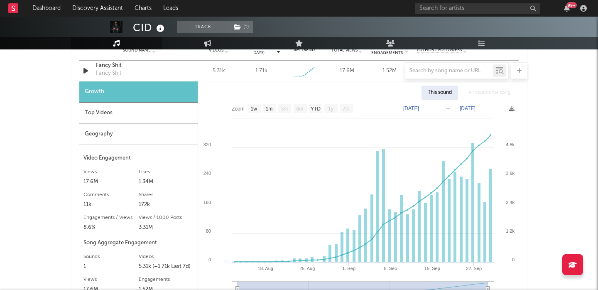
click at [108, 67] on div at bounding box center [299, 70] width 456 height 17
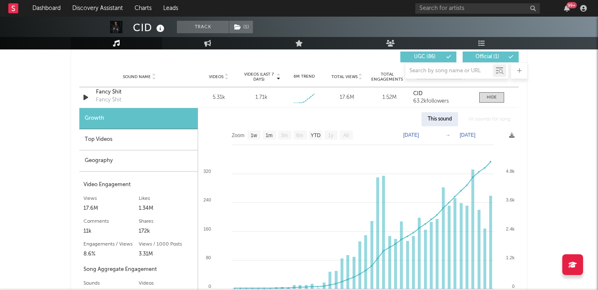
scroll to position [978, 0]
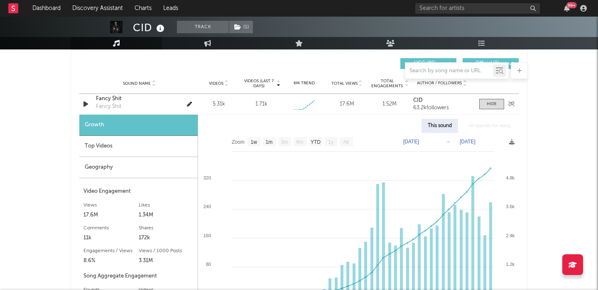
click at [107, 105] on div "Fancy $hit" at bounding box center [108, 107] width 25 height 8
click at [106, 102] on div "Fancy $hit" at bounding box center [139, 99] width 87 height 8
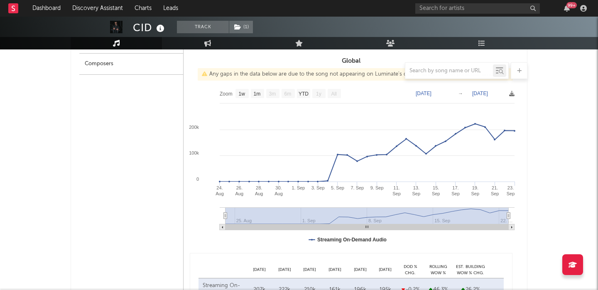
scroll to position [364, 0]
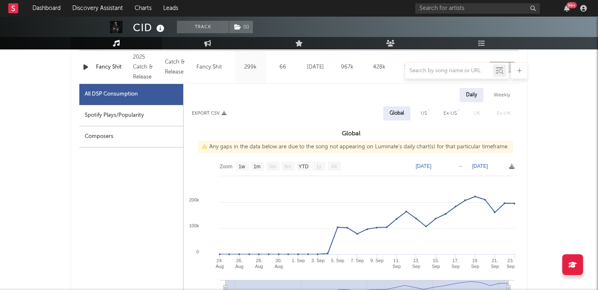
click at [503, 101] on div "Weekly" at bounding box center [501, 95] width 29 height 14
select select "1w"
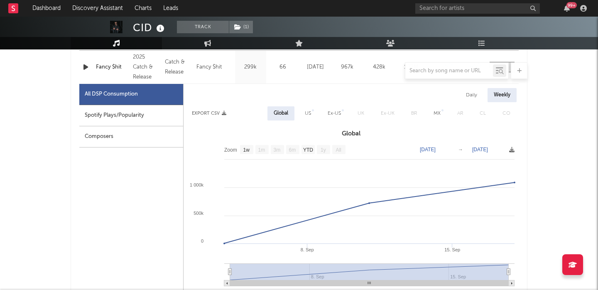
click at [471, 96] on div "Daily" at bounding box center [471, 95] width 24 height 14
select select "1w"
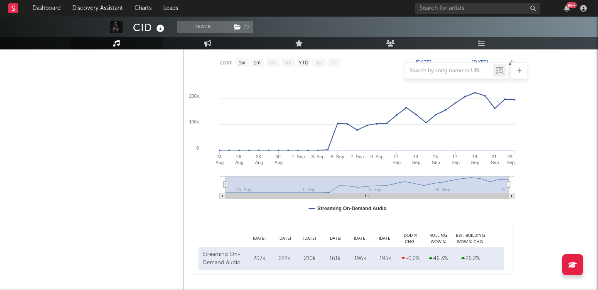
scroll to position [413, 0]
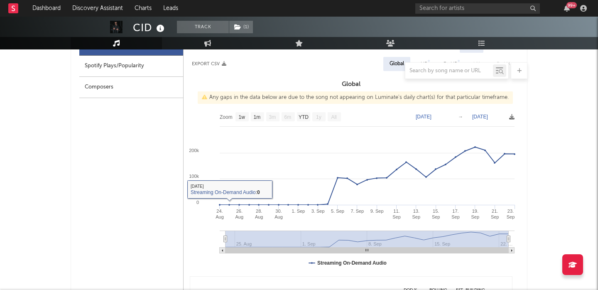
click at [135, 62] on div at bounding box center [299, 70] width 456 height 17
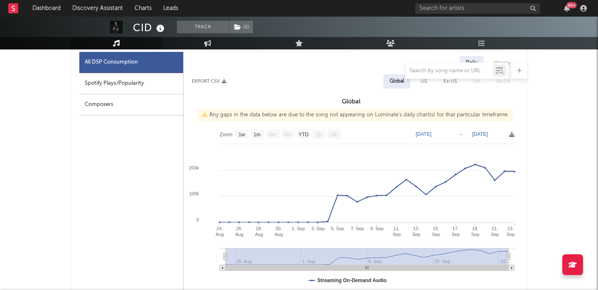
click at [134, 84] on div "Spotify Plays/Popularity" at bounding box center [131, 83] width 104 height 21
select select "1w"
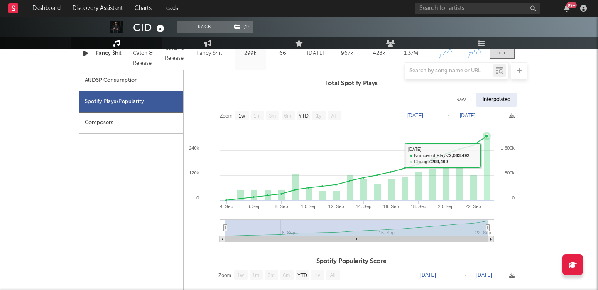
scroll to position [371, 0]
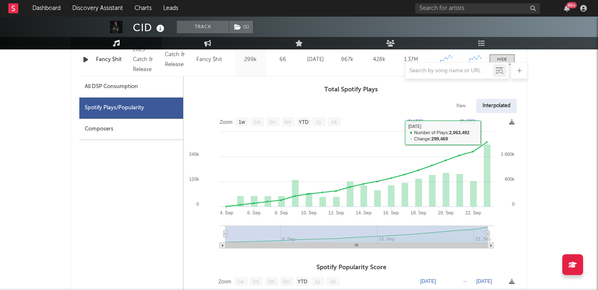
click at [464, 106] on div "Raw" at bounding box center [461, 106] width 22 height 14
select select "1w"
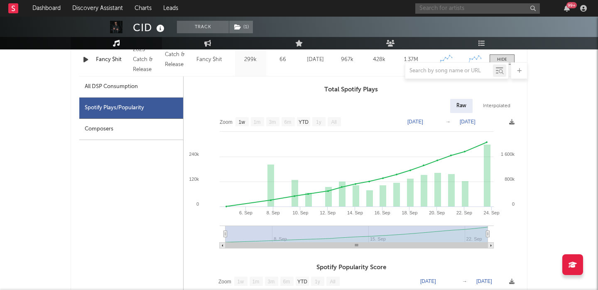
click at [434, 10] on input "text" at bounding box center [477, 8] width 124 height 10
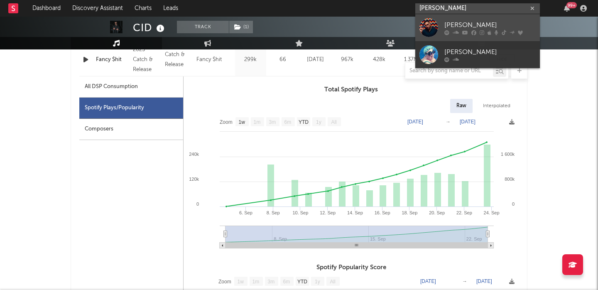
type input "jonas blue"
click at [500, 30] on div at bounding box center [489, 32] width 91 height 5
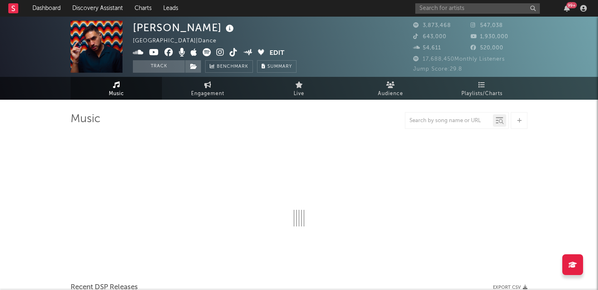
select select "6m"
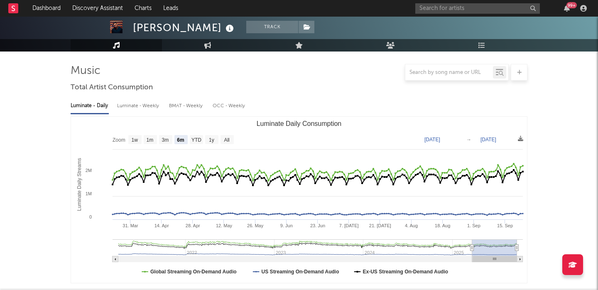
scroll to position [272, 0]
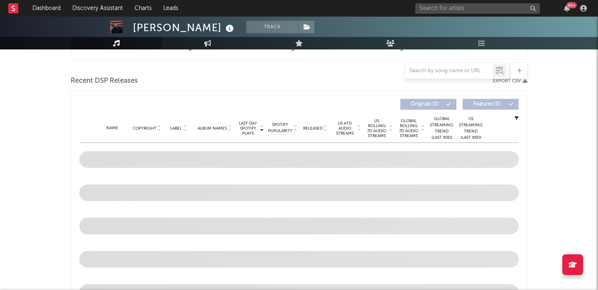
click at [314, 126] on span "Released" at bounding box center [313, 128] width 20 height 5
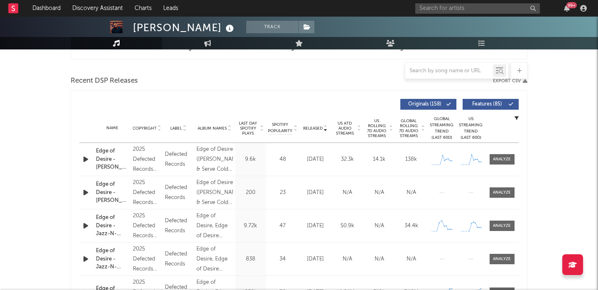
click at [376, 127] on span "US Rolling 7D Audio Streams" at bounding box center [376, 128] width 23 height 20
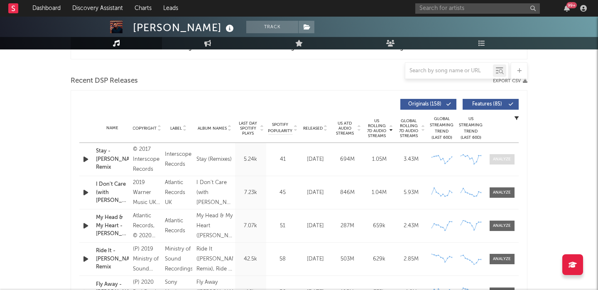
click at [500, 159] on div at bounding box center [502, 159] width 18 height 6
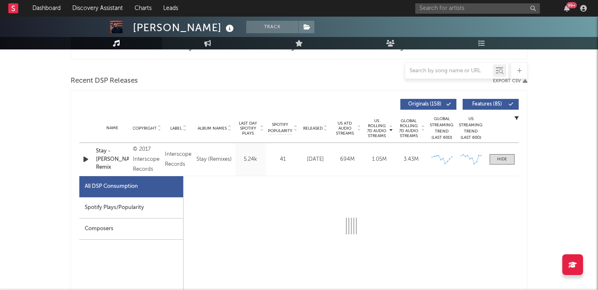
select select "6m"
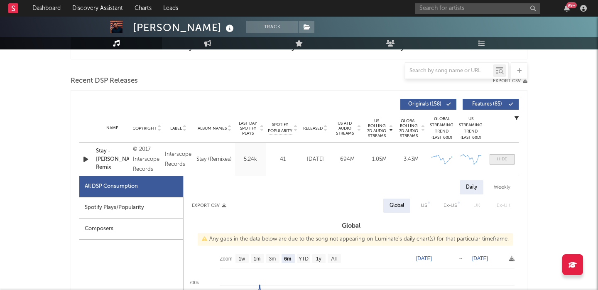
click at [502, 164] on span at bounding box center [501, 159] width 25 height 10
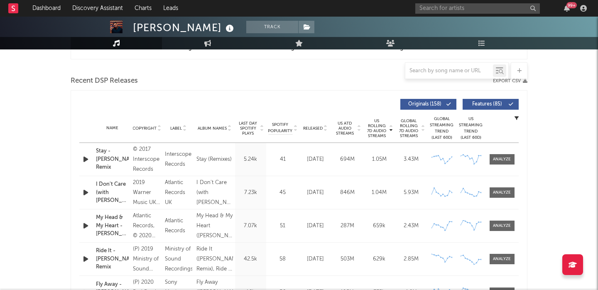
click at [485, 106] on span "Features ( 85 )" at bounding box center [487, 104] width 38 height 5
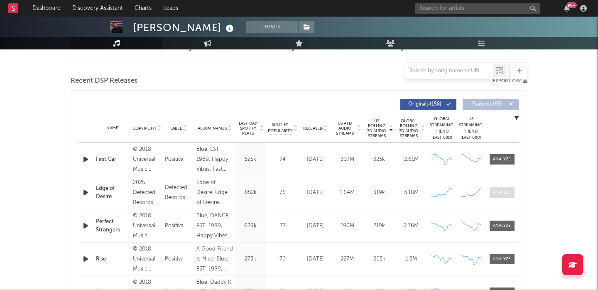
click at [505, 193] on div at bounding box center [502, 192] width 18 height 6
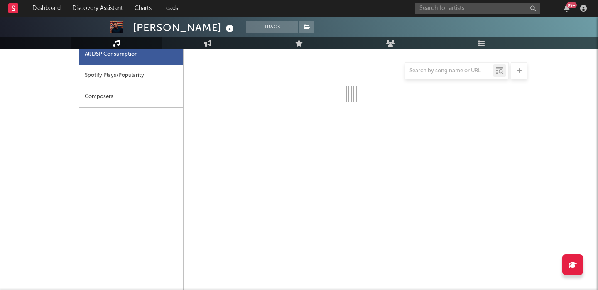
select select "1w"
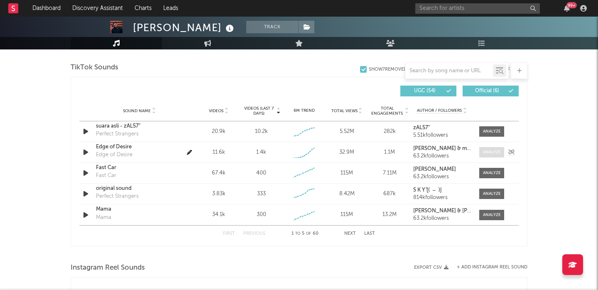
scroll to position [926, 0]
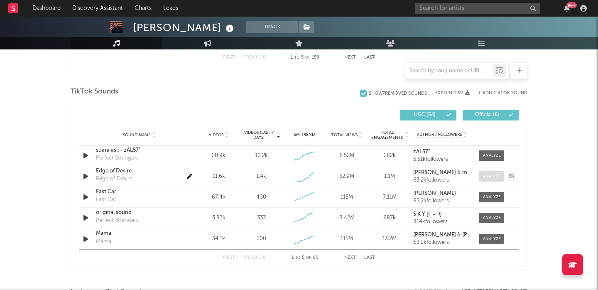
click at [494, 176] on div at bounding box center [492, 176] width 18 height 6
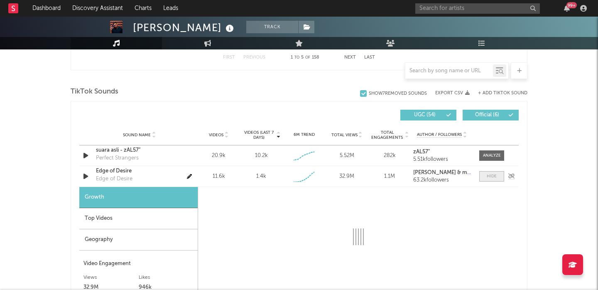
select select "1w"
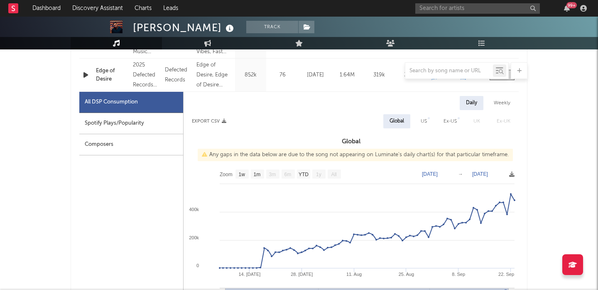
scroll to position [411, 0]
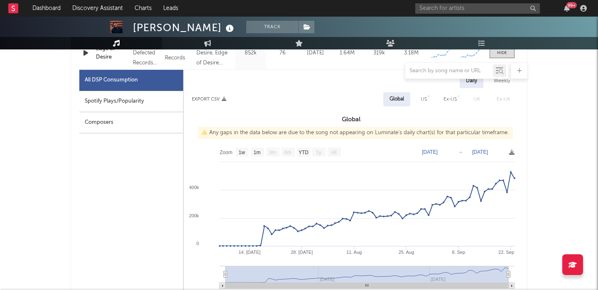
click at [423, 96] on div "US" at bounding box center [423, 99] width 6 height 10
select select "1w"
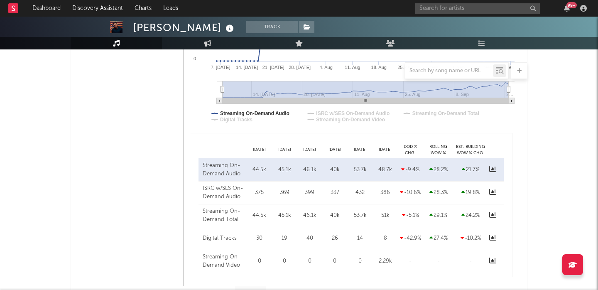
scroll to position [344, 0]
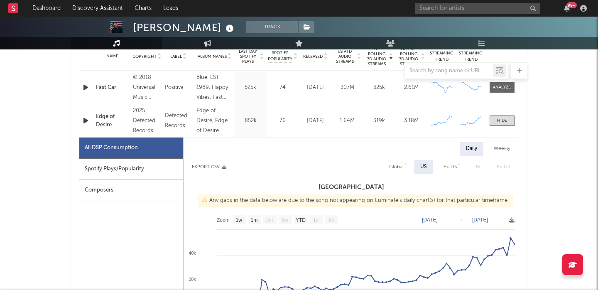
click at [388, 167] on div "Global" at bounding box center [396, 167] width 27 height 14
select select "1w"
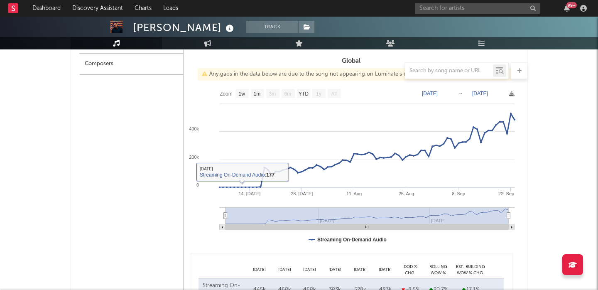
scroll to position [385, 0]
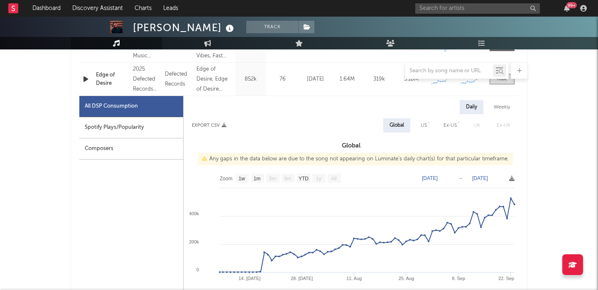
click at [431, 129] on div "US" at bounding box center [423, 125] width 19 height 14
select select "1w"
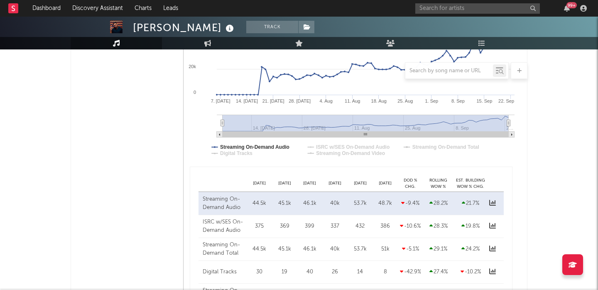
scroll to position [595, 0]
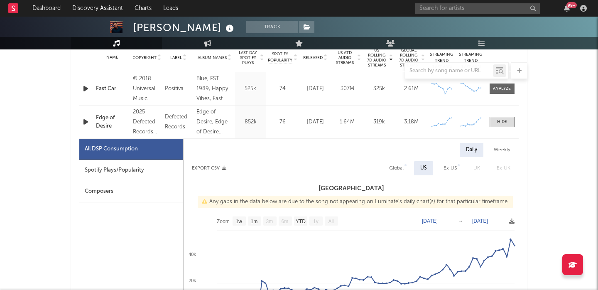
click at [398, 169] on div "Global" at bounding box center [396, 168] width 15 height 10
select select "1w"
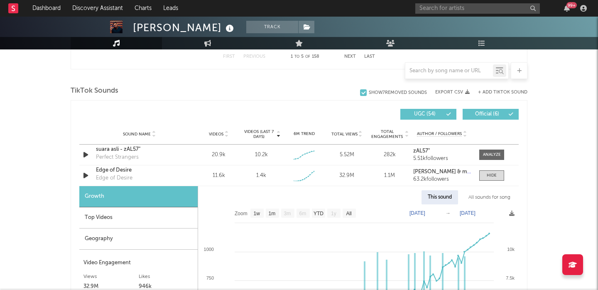
scroll to position [1007, 0]
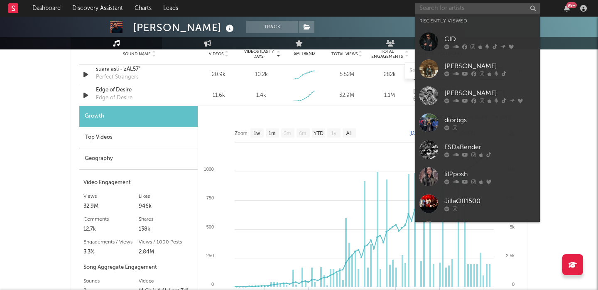
click at [439, 11] on input "text" at bounding box center [477, 8] width 124 height 10
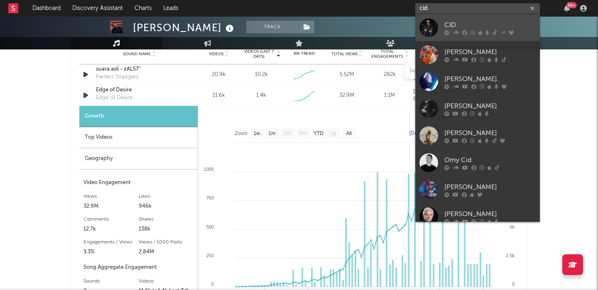
type input "cid"
click at [476, 22] on div "CID" at bounding box center [489, 25] width 91 height 10
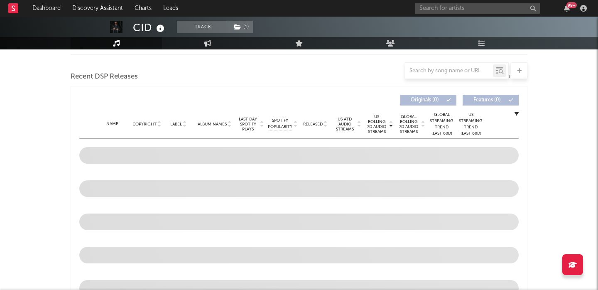
select select "6m"
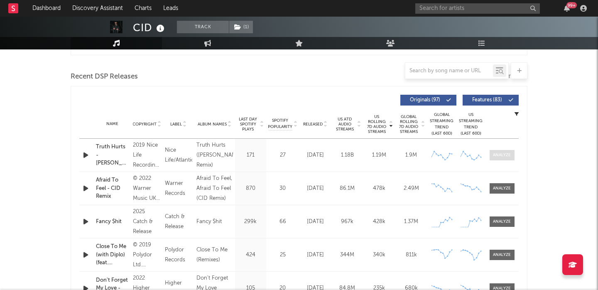
scroll to position [305, 0]
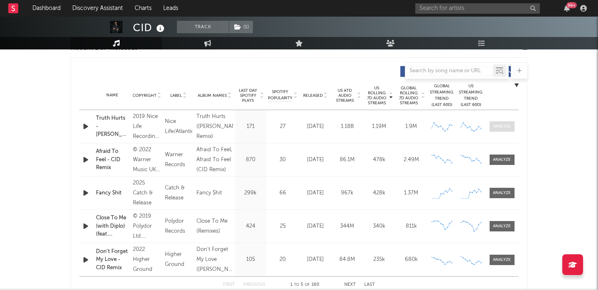
click at [501, 127] on div at bounding box center [502, 126] width 18 height 6
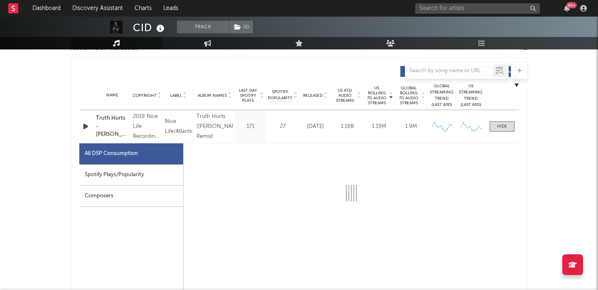
click at [315, 93] on span "Released" at bounding box center [313, 95] width 20 height 5
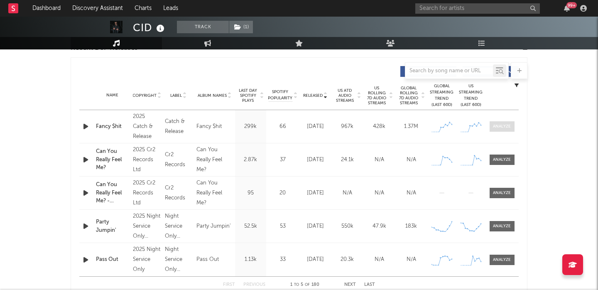
click at [499, 123] on div at bounding box center [502, 126] width 18 height 6
select select "1w"
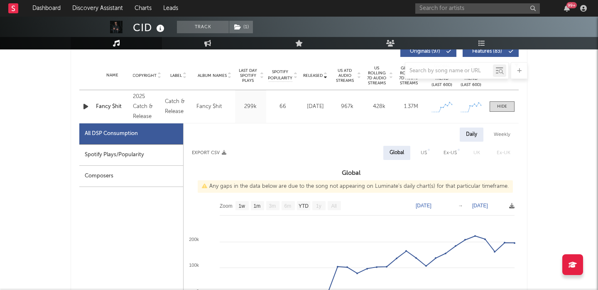
scroll to position [331, 0]
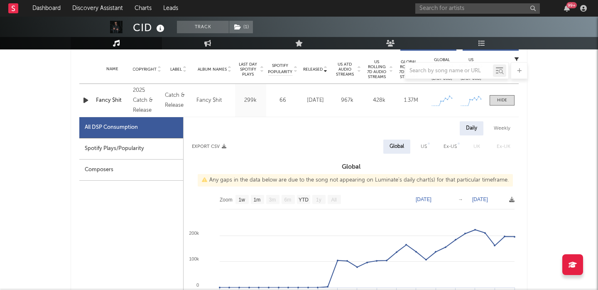
click at [136, 146] on div "Spotify Plays/Popularity" at bounding box center [131, 148] width 104 height 21
select select "1w"
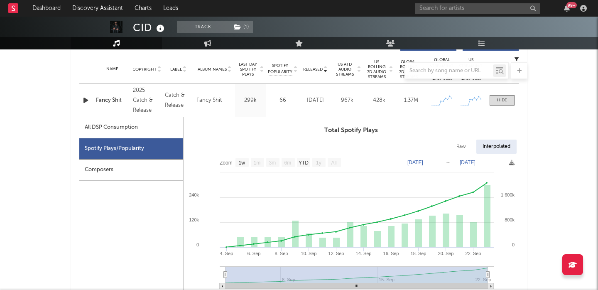
click at [462, 145] on div "Raw" at bounding box center [461, 146] width 22 height 14
select select "1w"
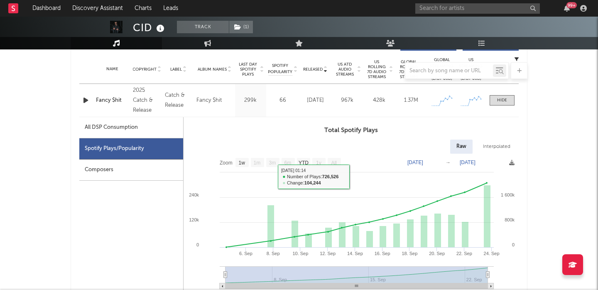
click at [144, 127] on div "All DSP Consumption" at bounding box center [131, 127] width 104 height 21
select select "1w"
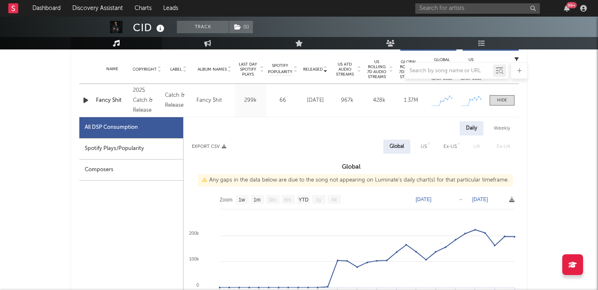
click at [421, 143] on div "US" at bounding box center [423, 147] width 6 height 10
select select "1w"
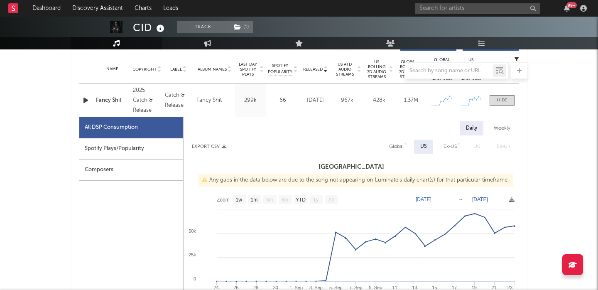
click at [403, 143] on div "Global" at bounding box center [396, 147] width 15 height 10
select select "1w"
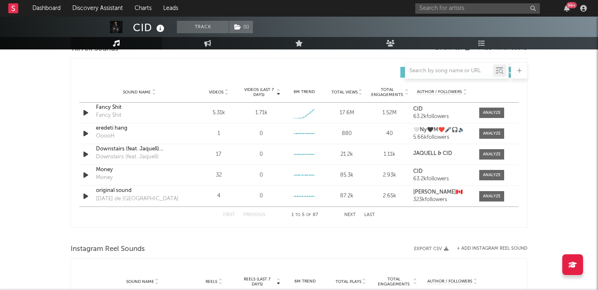
scroll to position [969, 0]
click at [495, 113] on div at bounding box center [492, 112] width 18 height 6
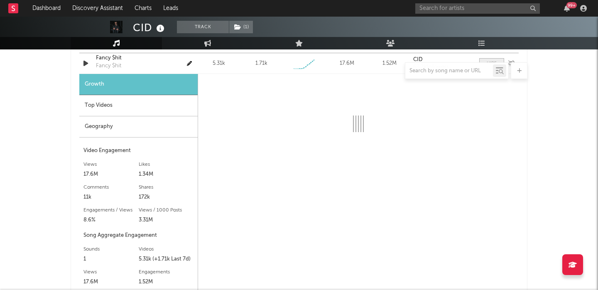
scroll to position [1029, 0]
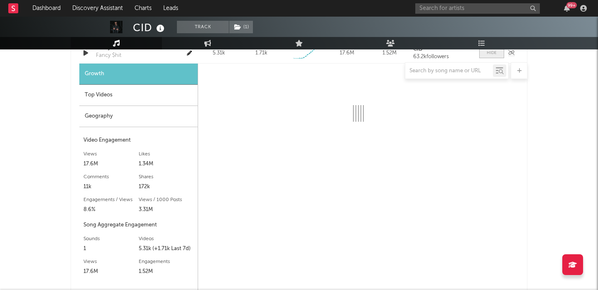
select select "1w"
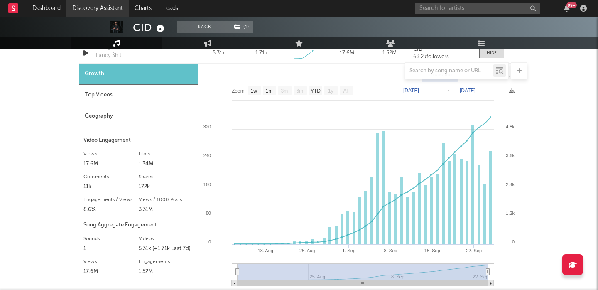
click at [114, 7] on link "Discovery Assistant" at bounding box center [97, 8] width 62 height 17
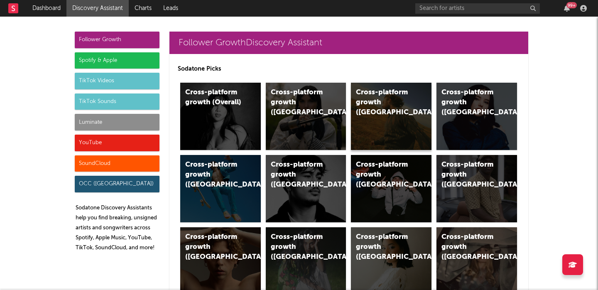
click at [414, 104] on div "Cross-platform growth (US)" at bounding box center [391, 116] width 81 height 67
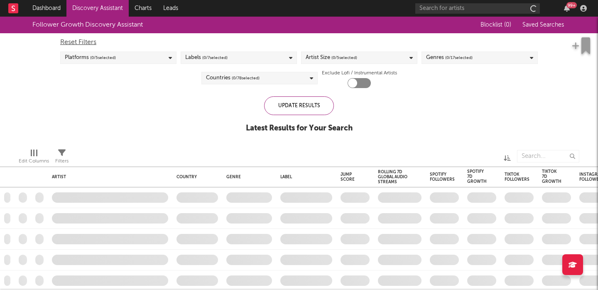
checkbox input "true"
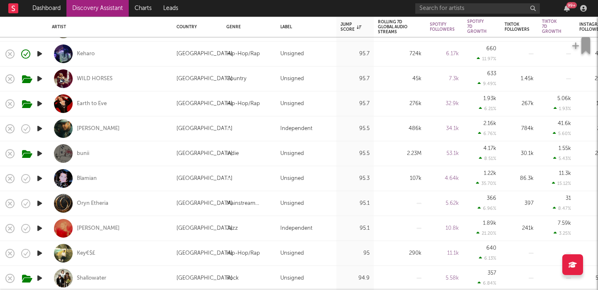
click at [140, 184] on div "Blamian" at bounding box center [110, 178] width 116 height 24
select select "1w"
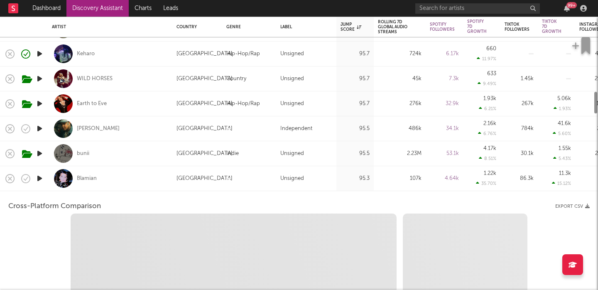
select select "1w"
click at [140, 184] on div "Blamian" at bounding box center [110, 178] width 116 height 24
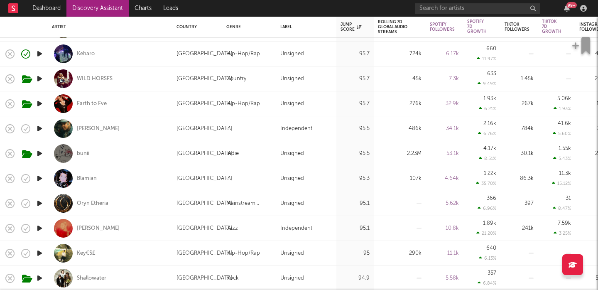
click at [129, 155] on div "bunii" at bounding box center [110, 153] width 116 height 24
select select "1w"
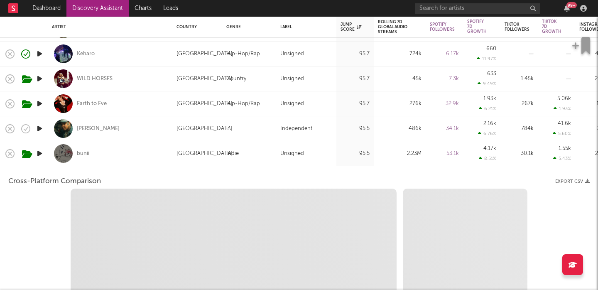
select select "6m"
click at [129, 155] on div "bunii" at bounding box center [110, 153] width 116 height 24
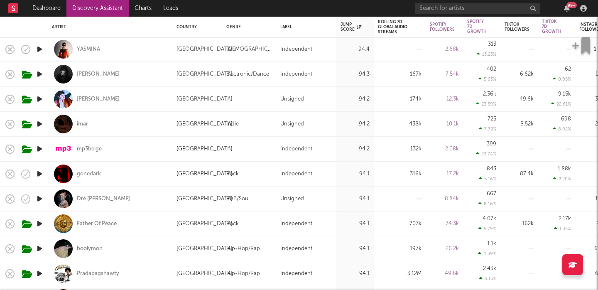
click at [129, 151] on div "mp3beige" at bounding box center [110, 149] width 116 height 24
select select "1w"
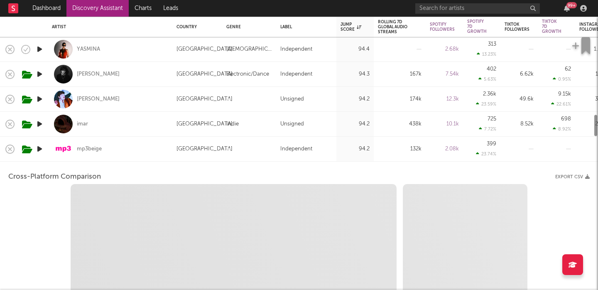
select select "1m"
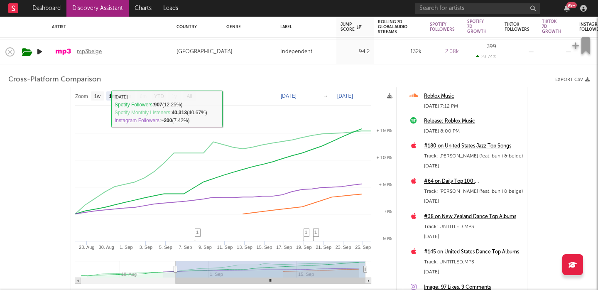
click at [92, 51] on div "mp3beige" at bounding box center [89, 51] width 25 height 7
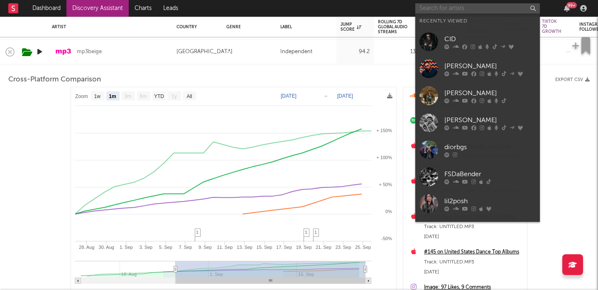
click at [428, 6] on input "text" at bounding box center [477, 8] width 124 height 10
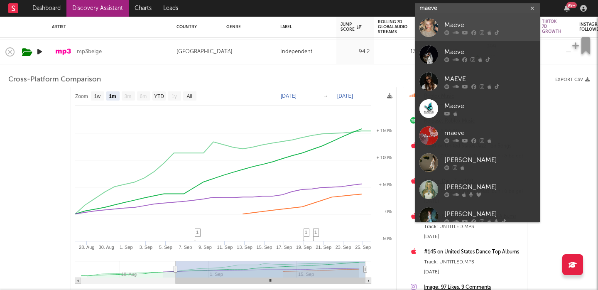
type input "maeve"
click at [476, 24] on div "Maeve" at bounding box center [489, 25] width 91 height 10
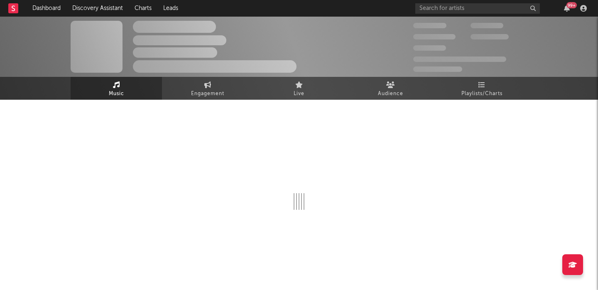
select select "1w"
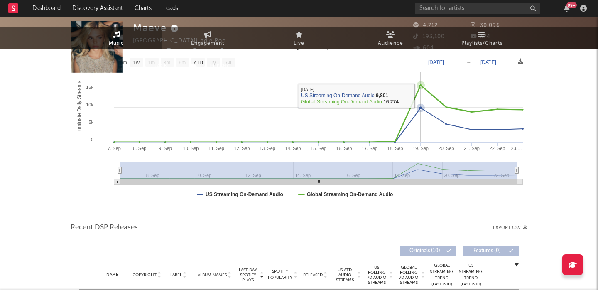
scroll to position [291, 0]
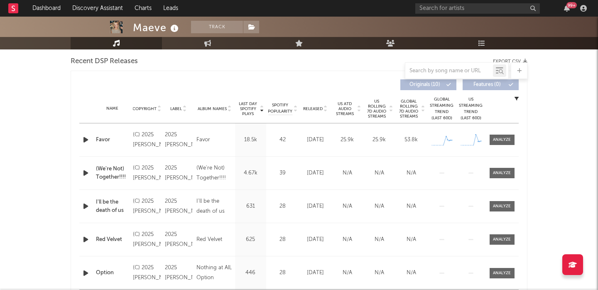
click at [318, 107] on span "Released" at bounding box center [313, 108] width 20 height 5
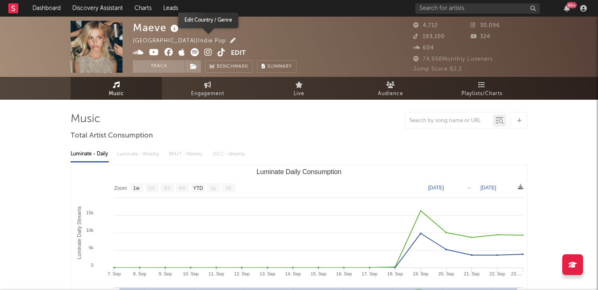
click at [226, 39] on button "button" at bounding box center [231, 41] width 10 height 6
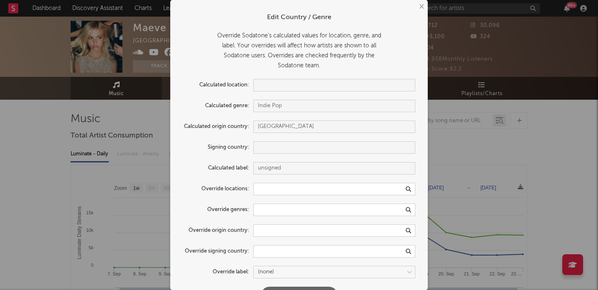
click at [106, 141] on div "× Edit Country / Genre Override Sodatone's calculated values for location, genr…" at bounding box center [299, 145] width 598 height 290
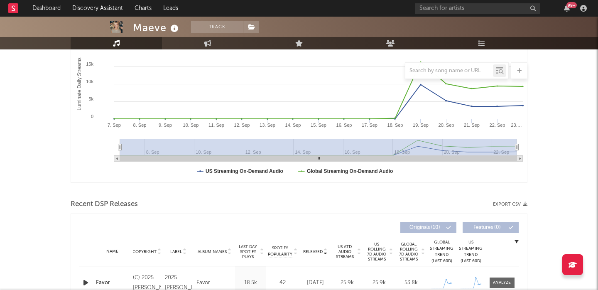
scroll to position [249, 0]
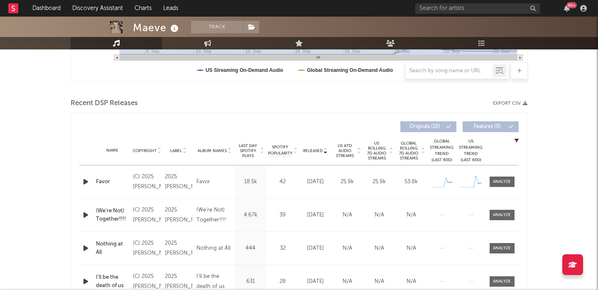
click at [88, 181] on icon "button" at bounding box center [85, 181] width 9 height 10
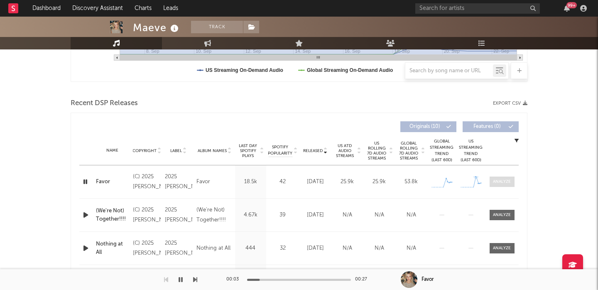
click at [505, 184] on div at bounding box center [502, 181] width 18 height 6
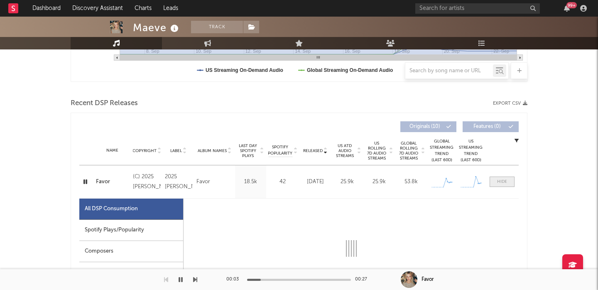
select select "1w"
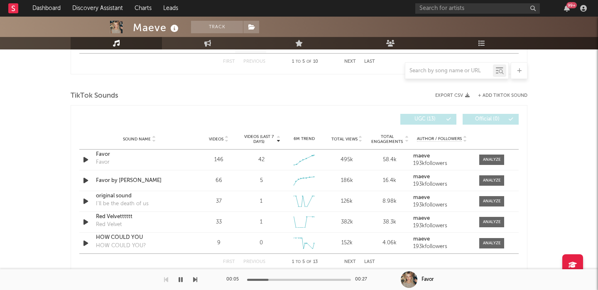
scroll to position [942, 0]
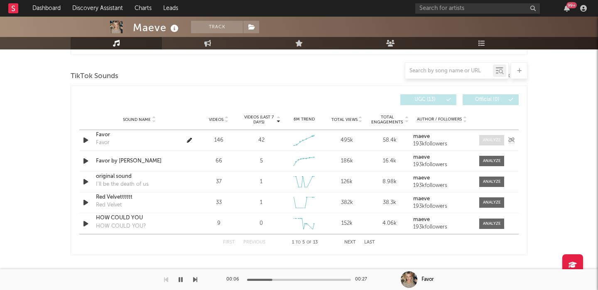
click at [486, 138] on div at bounding box center [492, 140] width 18 height 6
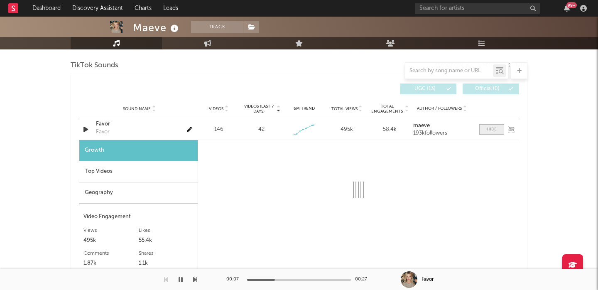
select select "1w"
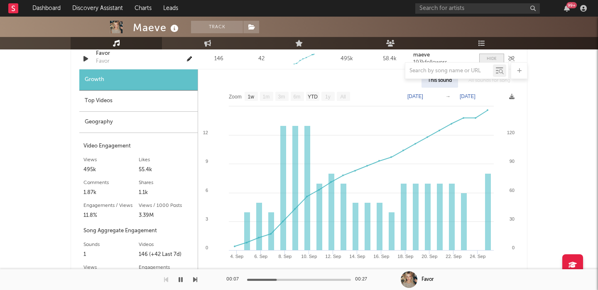
scroll to position [1023, 0]
click at [155, 101] on div "Top Videos" at bounding box center [138, 100] width 118 height 21
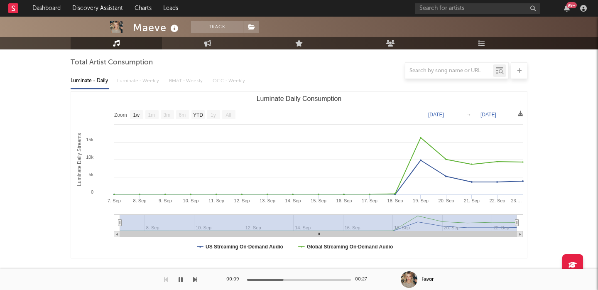
scroll to position [0, 0]
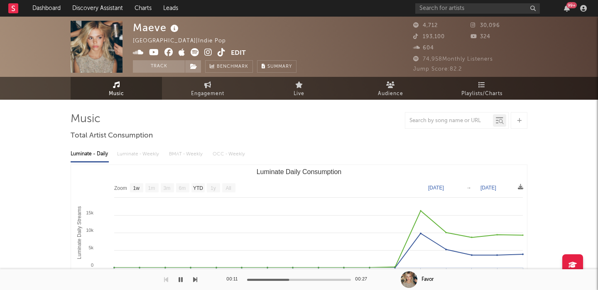
click at [155, 25] on div "Maeve" at bounding box center [157, 28] width 48 height 14
copy div "Maeve"
click at [482, 87] on icon at bounding box center [481, 84] width 7 height 7
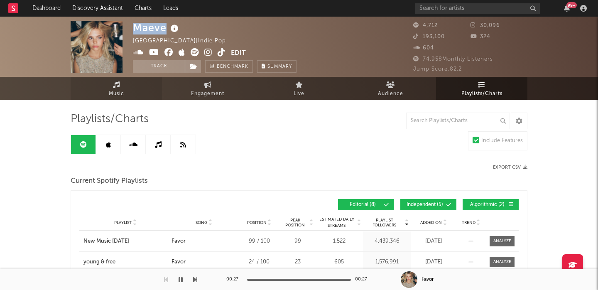
click at [126, 87] on link "Music" at bounding box center [116, 88] width 91 height 23
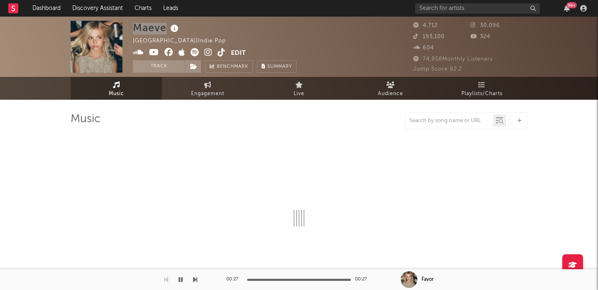
select select "1w"
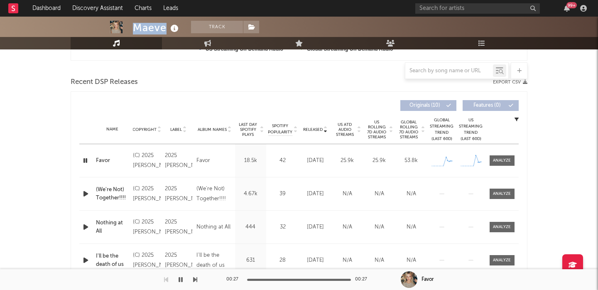
scroll to position [300, 0]
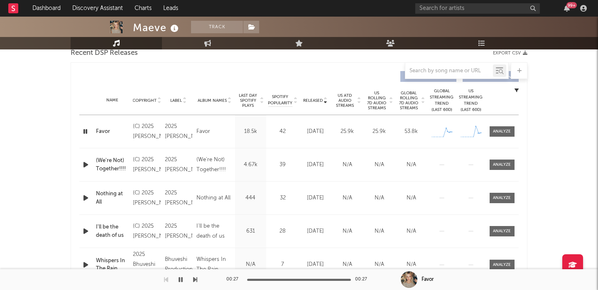
click at [90, 162] on div at bounding box center [86, 164] width 10 height 10
click at [88, 162] on icon "button" at bounding box center [85, 164] width 9 height 10
click at [506, 164] on div at bounding box center [502, 164] width 18 height 6
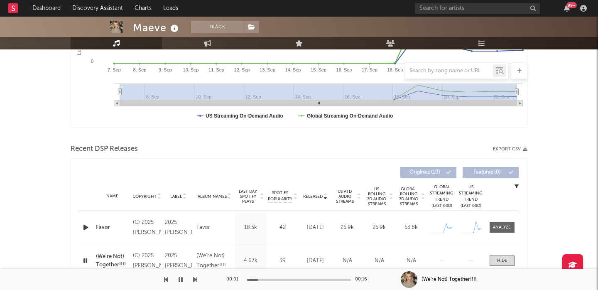
scroll to position [0, 0]
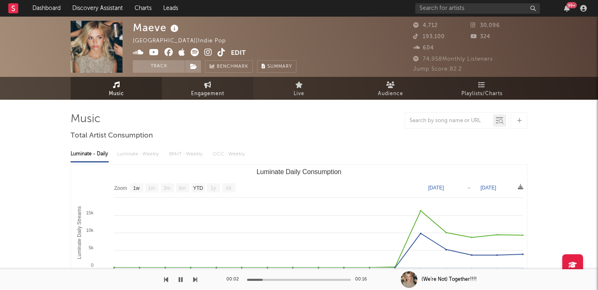
click at [212, 85] on link "Engagement" at bounding box center [207, 88] width 91 height 23
select select "1w"
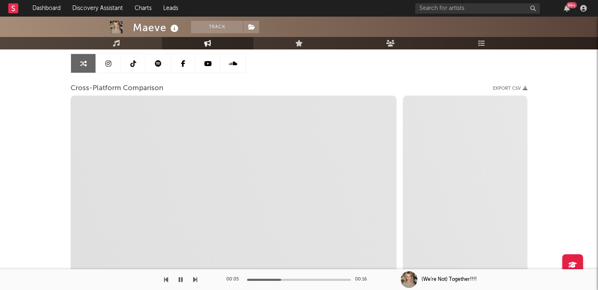
scroll to position [74, 0]
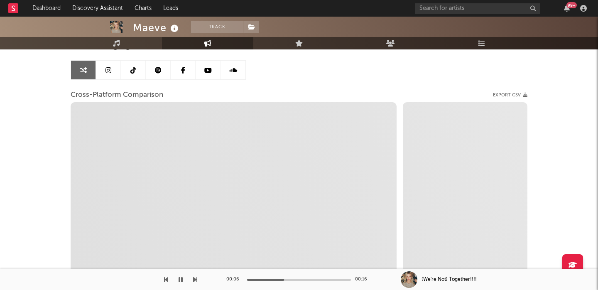
select select "1m"
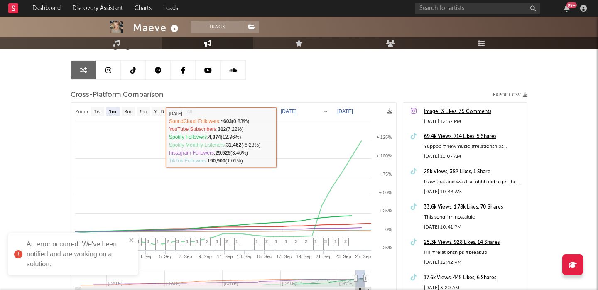
click at [109, 67] on icon at bounding box center [108, 70] width 6 height 7
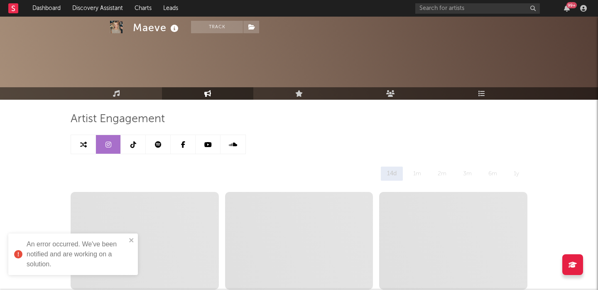
select select "6m"
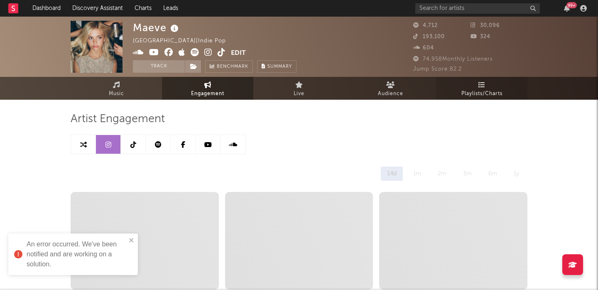
click at [476, 91] on span "Playlists/Charts" at bounding box center [481, 94] width 41 height 10
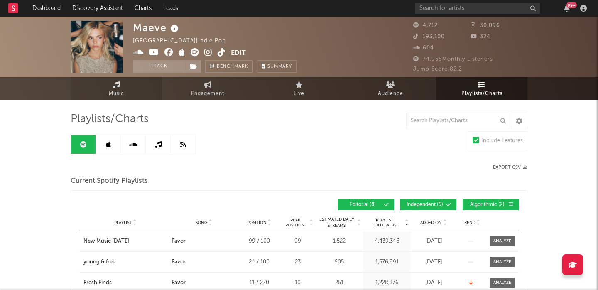
click at [114, 84] on icon at bounding box center [116, 84] width 7 height 7
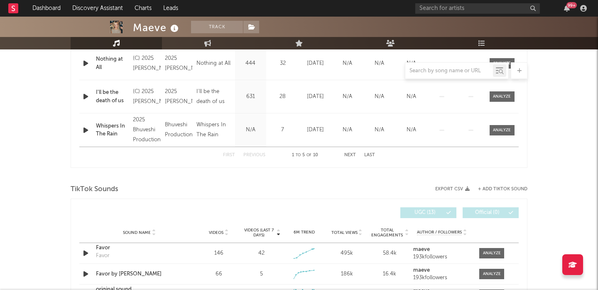
select select "1w"
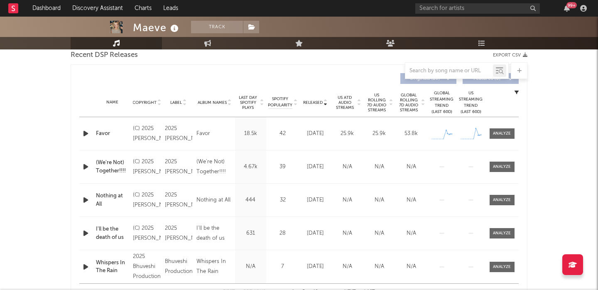
scroll to position [288, 0]
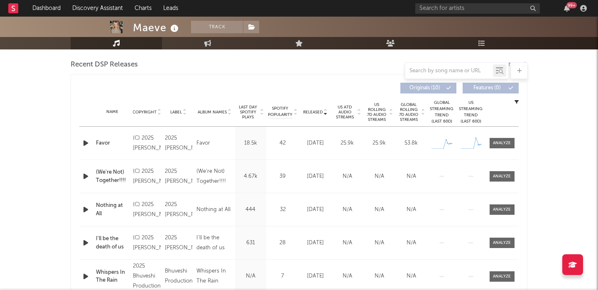
click at [82, 140] on icon "button" at bounding box center [85, 143] width 9 height 10
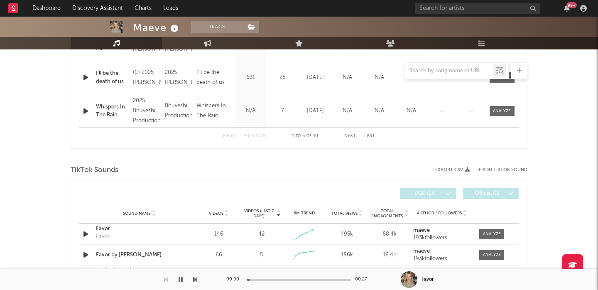
scroll to position [520, 0]
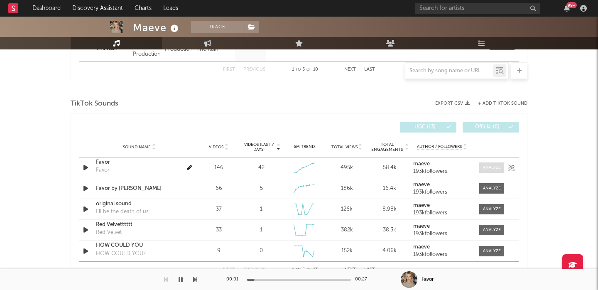
click at [492, 166] on div at bounding box center [492, 167] width 18 height 6
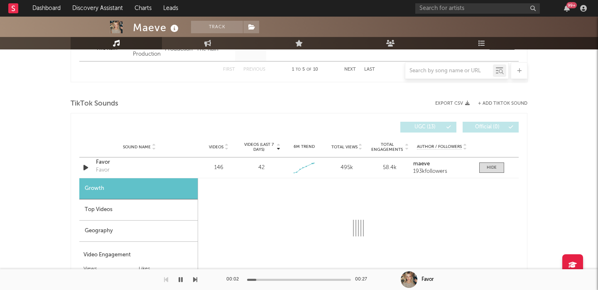
select select "1w"
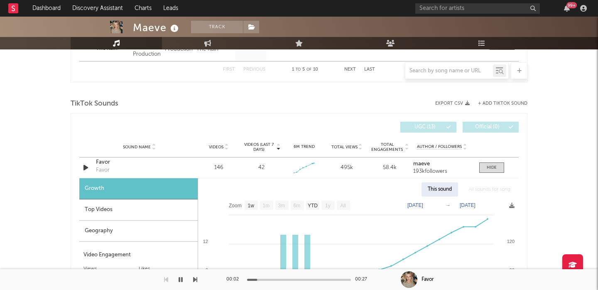
click at [99, 215] on div "Top Videos" at bounding box center [138, 209] width 118 height 21
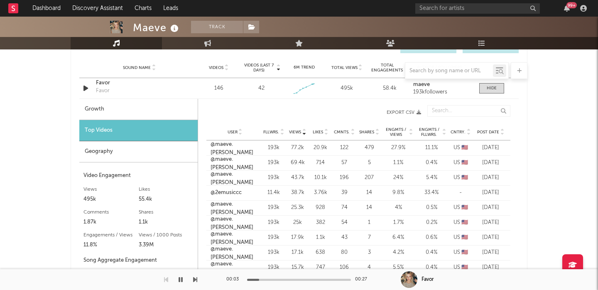
scroll to position [613, 0]
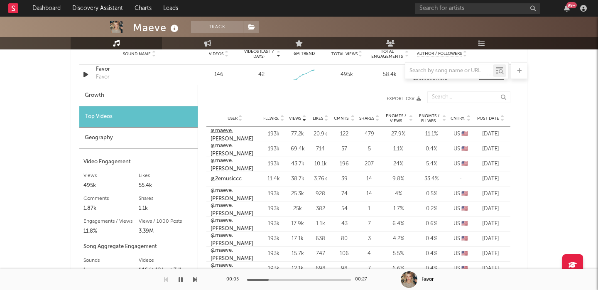
click at [234, 134] on link "@maeve.touhey" at bounding box center [234, 135] width 49 height 16
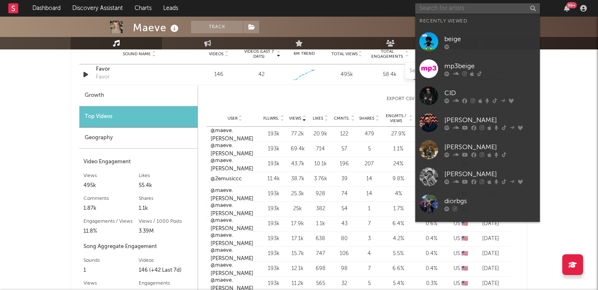
click at [424, 8] on input "text" at bounding box center [477, 8] width 124 height 10
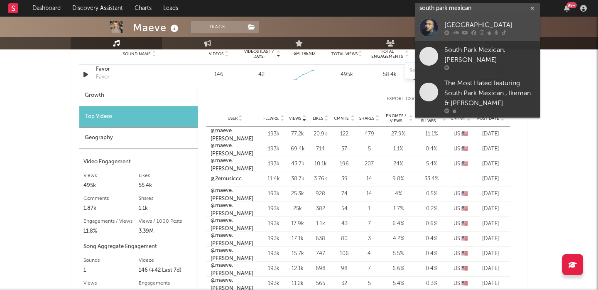
type input "south park mexican"
click at [503, 24] on div "[GEOGRAPHIC_DATA]" at bounding box center [489, 25] width 91 height 10
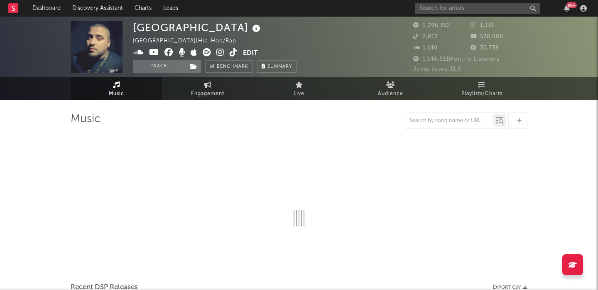
select select "6m"
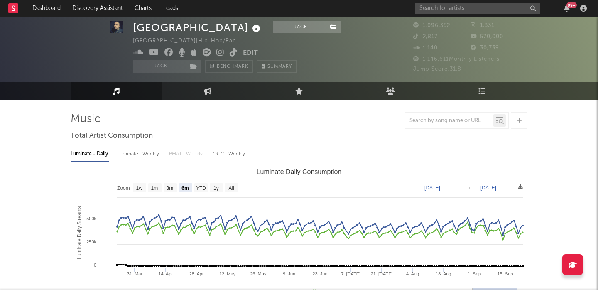
scroll to position [236, 0]
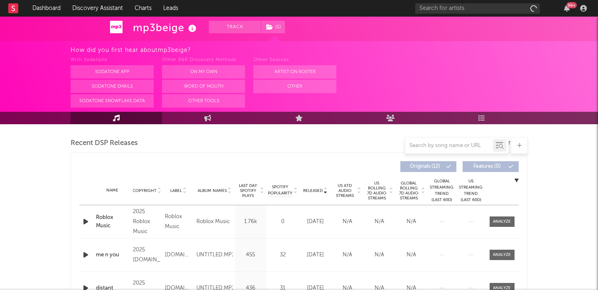
select select "1w"
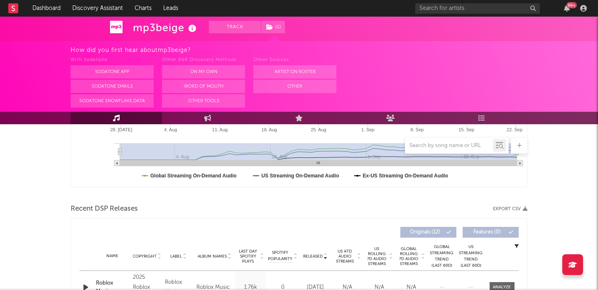
scroll to position [284, 0]
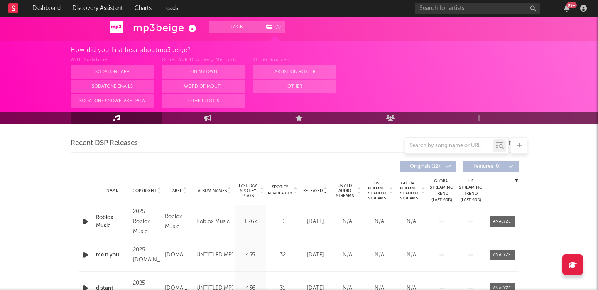
click at [84, 222] on icon "button" at bounding box center [85, 221] width 9 height 10
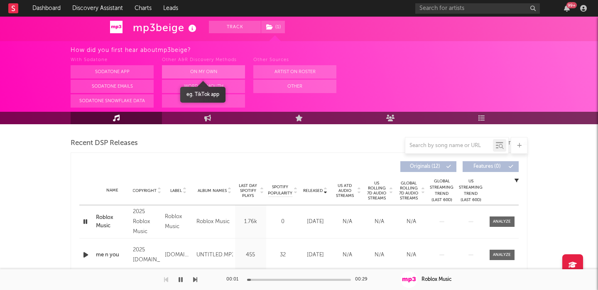
click at [218, 77] on button "On My Own" at bounding box center [203, 71] width 83 height 13
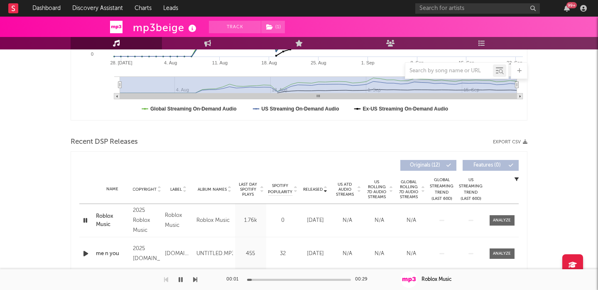
scroll to position [210, 0]
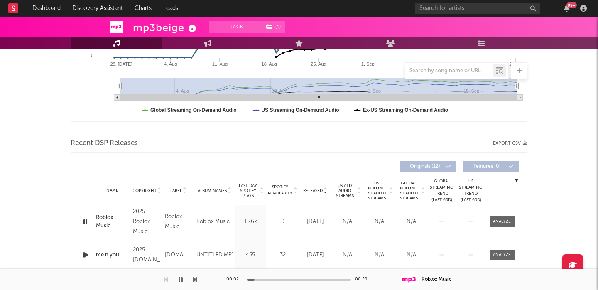
click at [371, 191] on span "US Rolling 7D Audio Streams" at bounding box center [376, 191] width 23 height 20
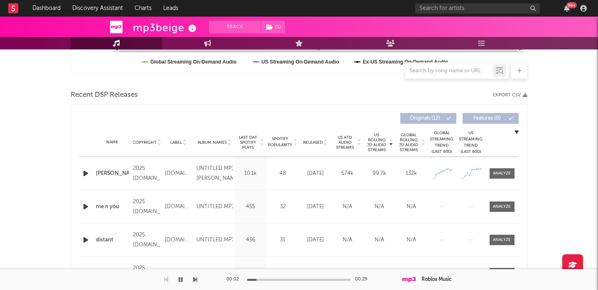
scroll to position [269, 0]
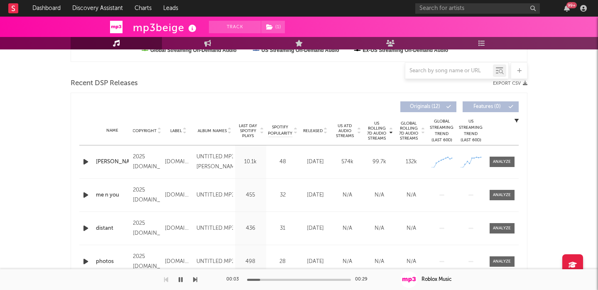
click at [83, 162] on icon "button" at bounding box center [85, 161] width 9 height 10
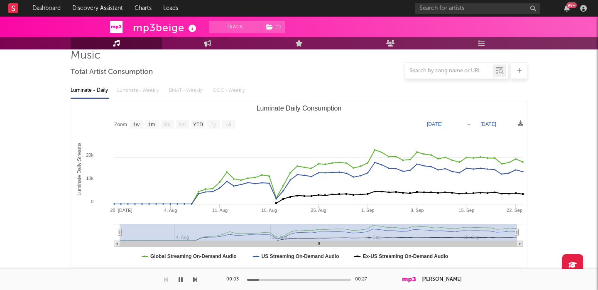
scroll to position [0, 0]
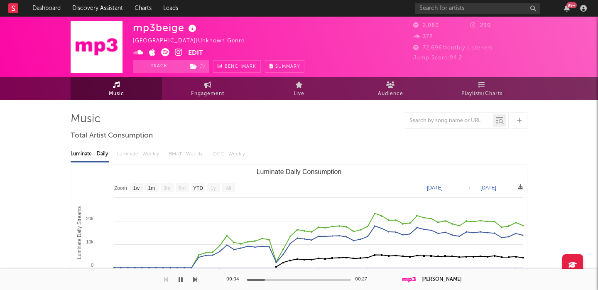
click at [178, 52] on icon at bounding box center [179, 52] width 8 height 8
click at [194, 49] on button "Edit" at bounding box center [195, 53] width 15 height 10
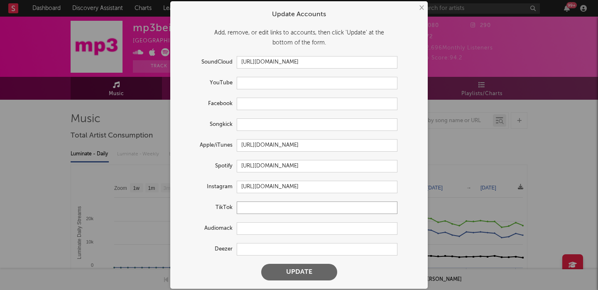
click at [261, 204] on input "text" at bounding box center [317, 207] width 161 height 12
paste input "https://www.tiktok.com/@frickbeige"
type input "https://www.tiktok.com/@frickbeige"
click at [287, 266] on button "Update" at bounding box center [299, 272] width 76 height 17
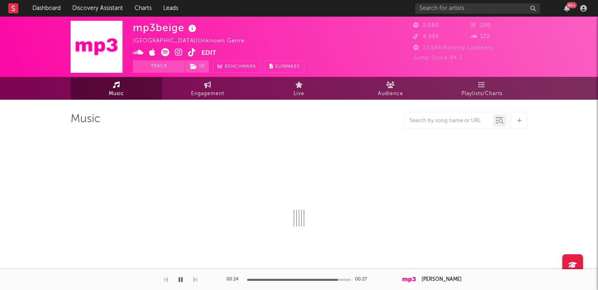
select select "1w"
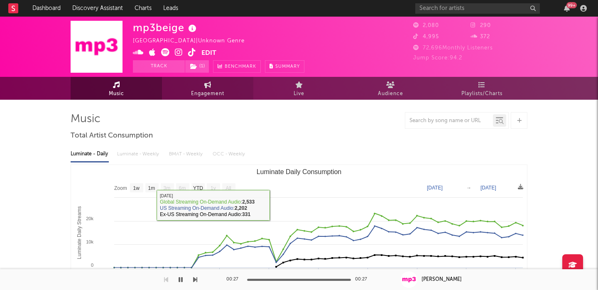
click at [203, 98] on span "Engagement" at bounding box center [207, 94] width 33 height 10
select select "1w"
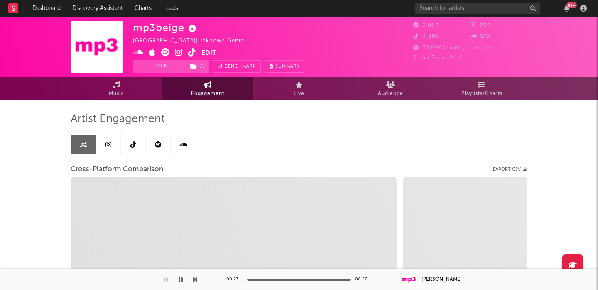
select select "1m"
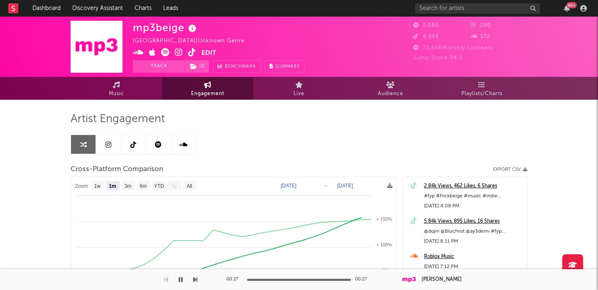
click at [190, 54] on icon at bounding box center [192, 52] width 8 height 8
click at [435, 8] on input "text" at bounding box center [477, 8] width 124 height 10
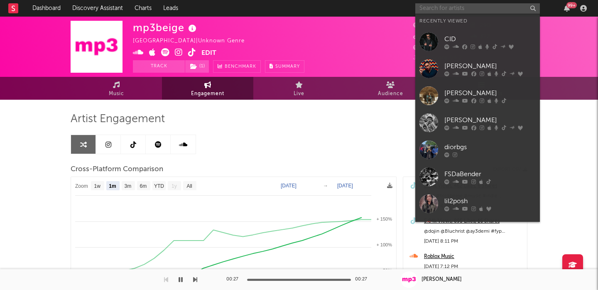
paste input "https://open.spotify.com/artist/6XLniBSV3oPHm7hUPppmOv?si=bPuZy7m6So6-QXYL6XZAAw"
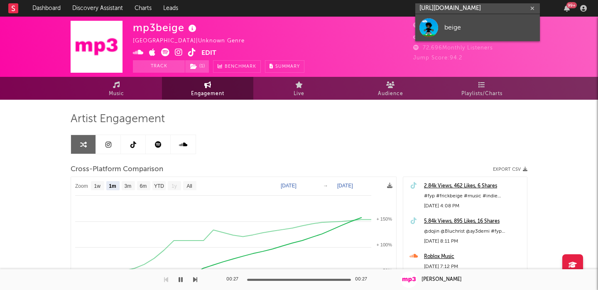
type input "https://open.spotify.com/artist/6XLniBSV3oPHm7hUPppmOv?si=bPuZy7m6So6-QXYL6XZAAw"
click at [447, 26] on div "beige" at bounding box center [489, 27] width 91 height 10
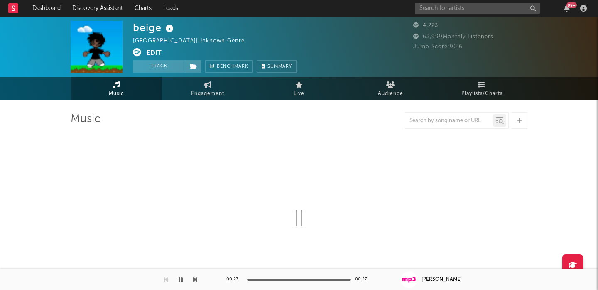
select select "1w"
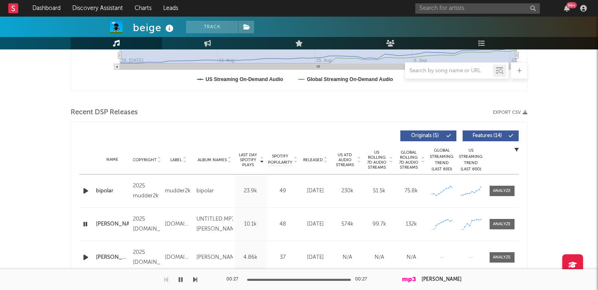
scroll to position [243, 0]
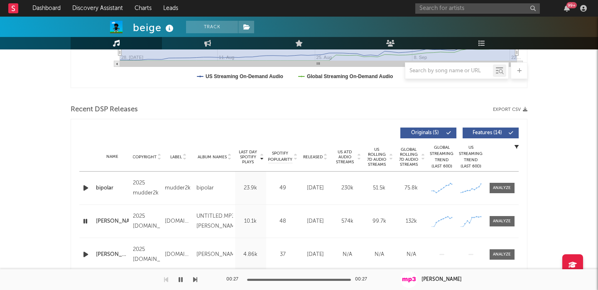
click at [88, 188] on icon "button" at bounding box center [85, 188] width 9 height 10
click at [373, 156] on span "US Rolling 7D Audio Streams" at bounding box center [376, 157] width 23 height 20
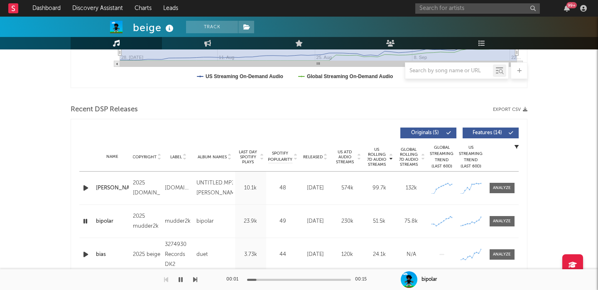
click at [487, 128] on button "Features ( 14 )" at bounding box center [490, 132] width 56 height 11
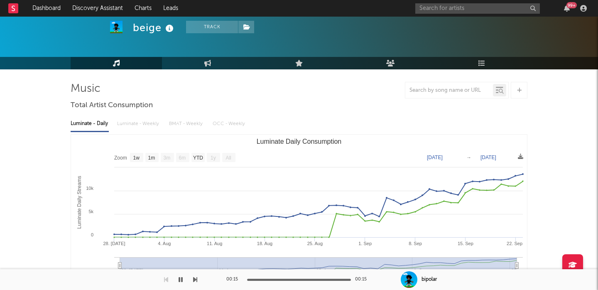
scroll to position [0, 0]
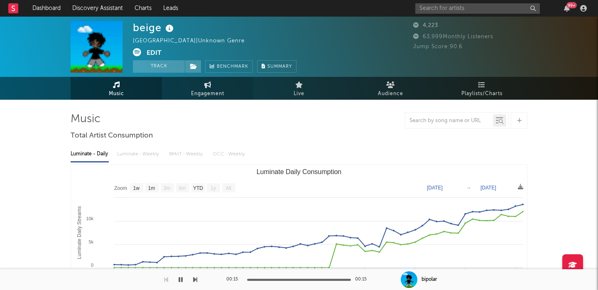
click at [215, 90] on span "Engagement" at bounding box center [207, 94] width 33 height 10
select select "1w"
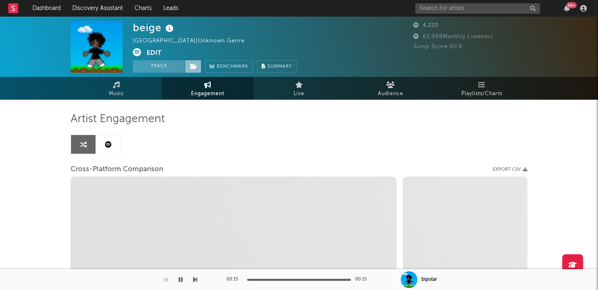
click at [195, 67] on icon at bounding box center [193, 66] width 7 height 6
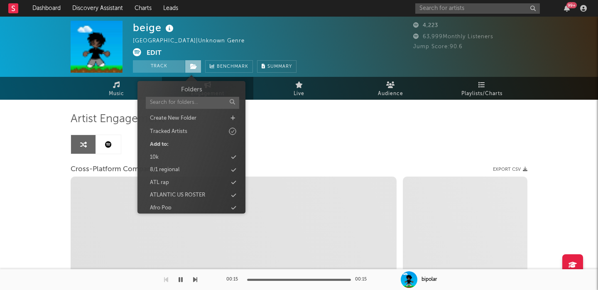
select select "1m"
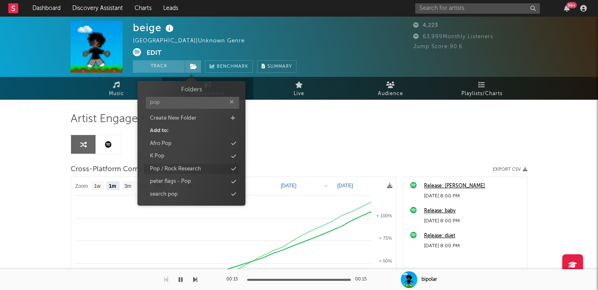
type input "pop"
click at [207, 164] on div "Pop / Rock Research" at bounding box center [191, 169] width 95 height 11
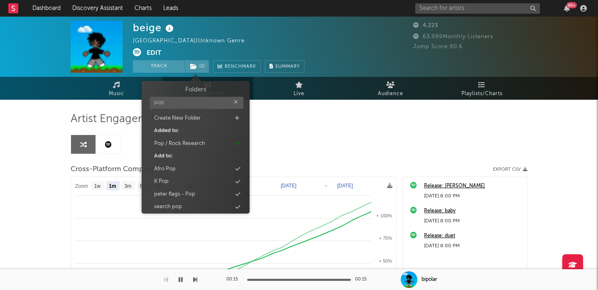
click at [338, 160] on div "Artist Engagement Cross-Platform Comparison Export CSV Zoom 1w 1m 3m 6m YTD 1y …" at bounding box center [299, 253] width 456 height 282
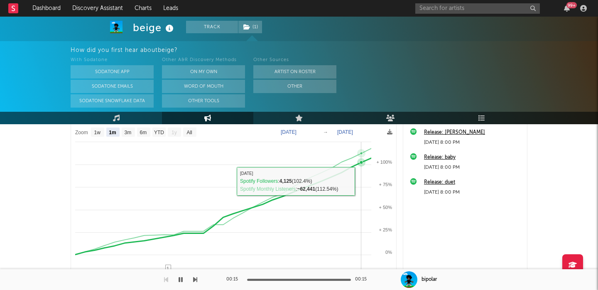
scroll to position [18, 0]
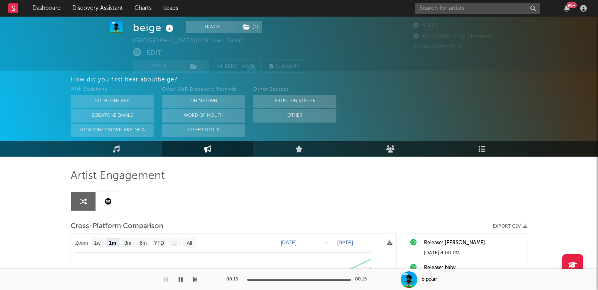
click at [107, 200] on icon at bounding box center [108, 201] width 7 height 7
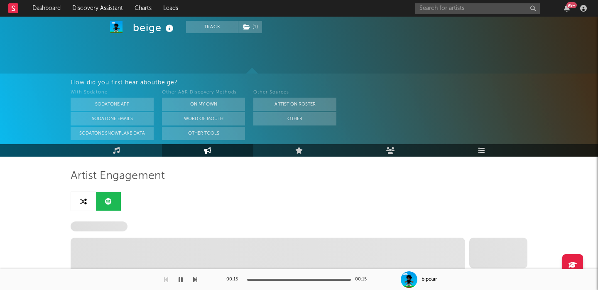
scroll to position [138, 0]
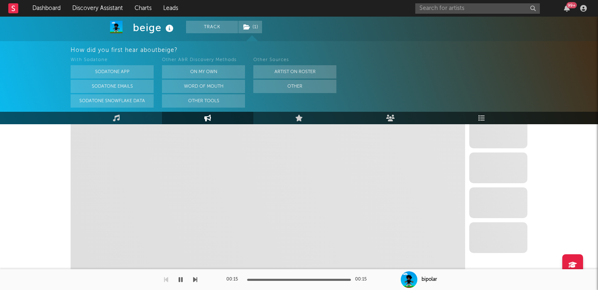
select select "6m"
select select "1w"
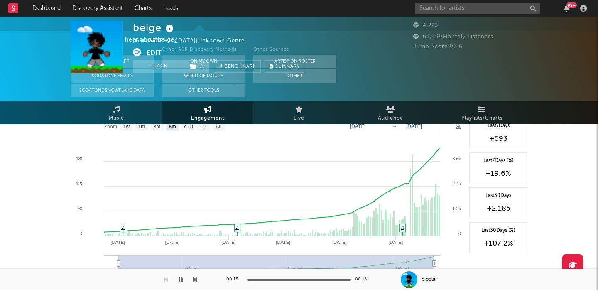
scroll to position [0, 0]
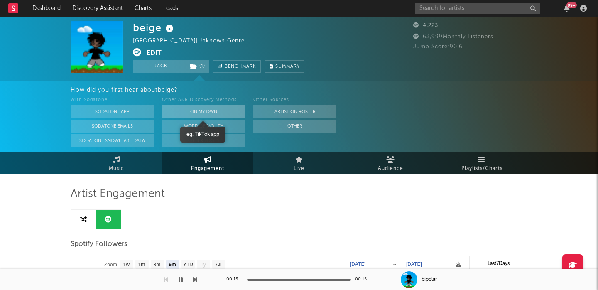
click at [204, 111] on button "On My Own" at bounding box center [203, 111] width 83 height 13
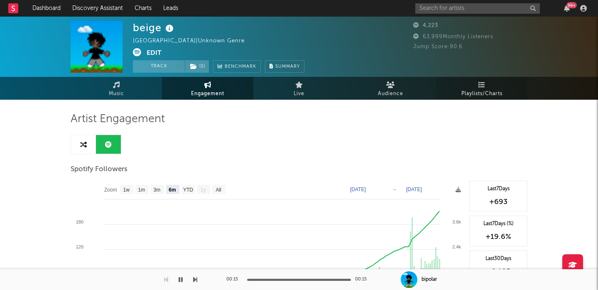
click at [451, 83] on link "Playlists/Charts" at bounding box center [481, 88] width 91 height 23
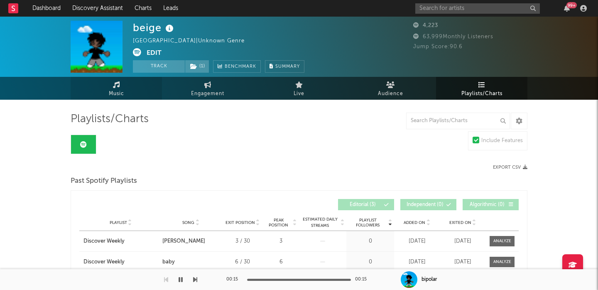
click at [107, 94] on link "Music" at bounding box center [116, 88] width 91 height 23
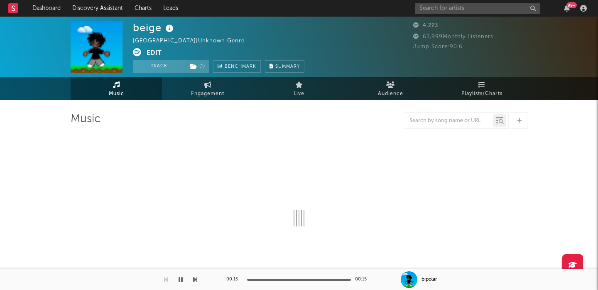
select select "1w"
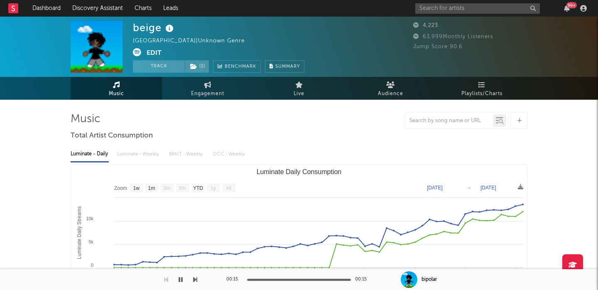
click at [168, 29] on icon at bounding box center [170, 29] width 12 height 12
click at [140, 30] on div "beige" at bounding box center [154, 28] width 43 height 14
copy div "beige"
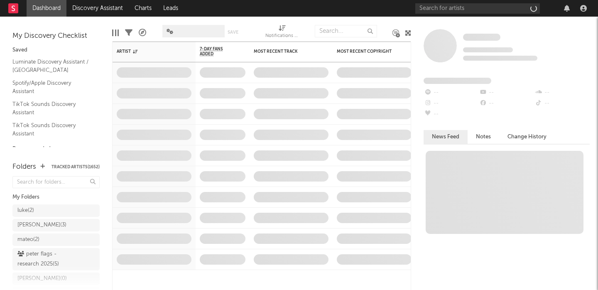
click at [469, 2] on div at bounding box center [502, 8] width 174 height 17
click at [469, 11] on input "text" at bounding box center [477, 8] width 124 height 10
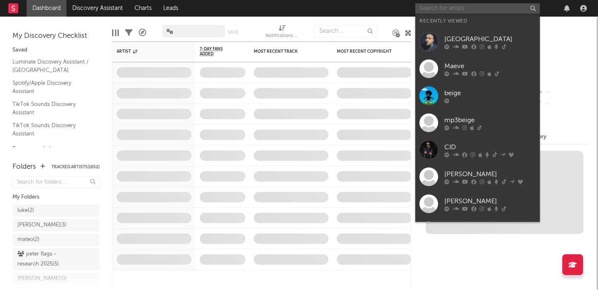
paste input "KREZUS"
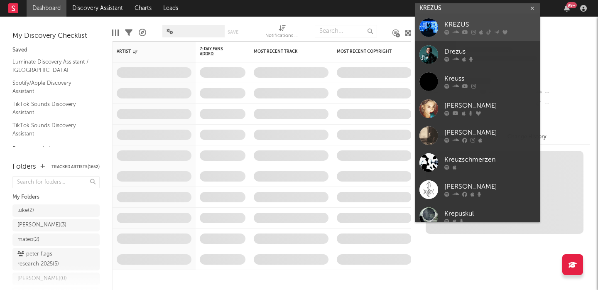
type input "KREZUS"
click at [469, 22] on div "KREZUS" at bounding box center [489, 25] width 91 height 10
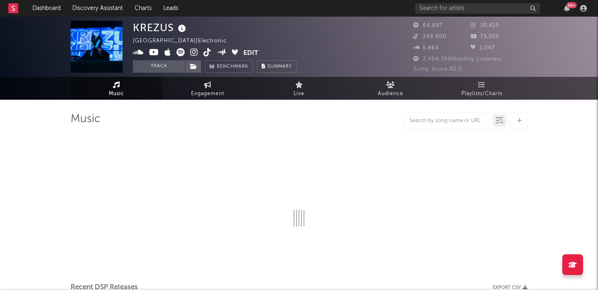
select select "6m"
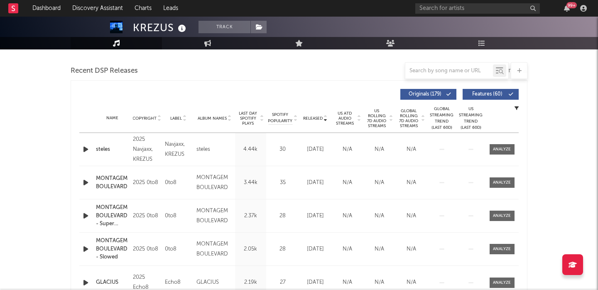
scroll to position [281, 0]
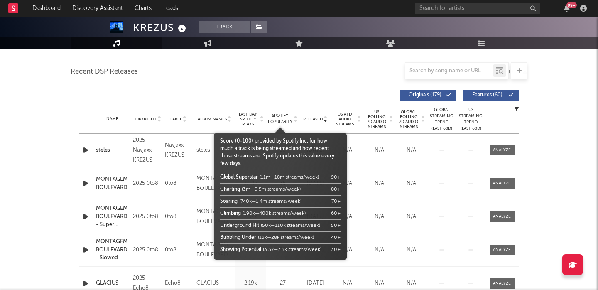
click at [292, 119] on span "Spotify Popularity" at bounding box center [280, 118] width 24 height 12
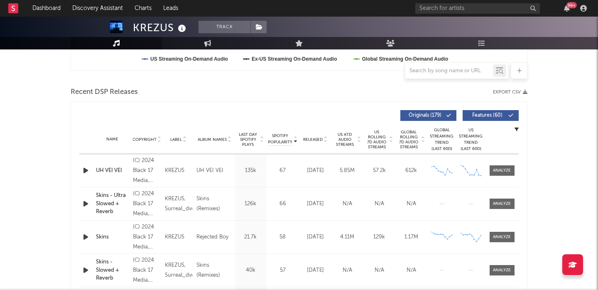
scroll to position [252, 0]
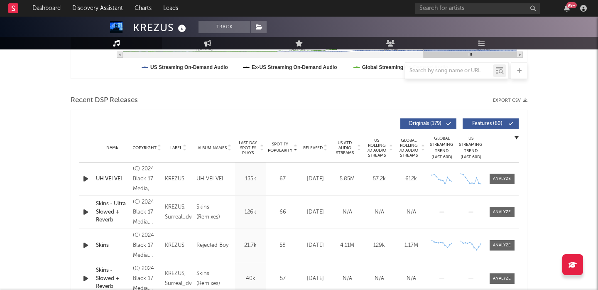
click at [381, 146] on span "US Rolling 7D Audio Streams" at bounding box center [376, 148] width 23 height 20
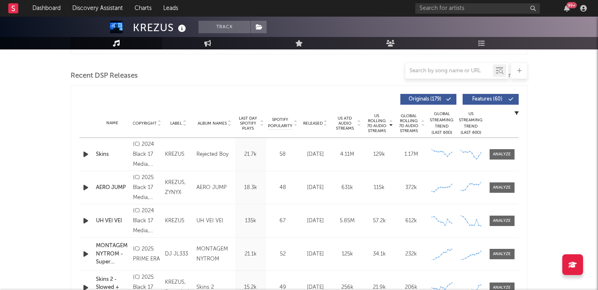
scroll to position [277, 0]
click at [503, 187] on div at bounding box center [502, 187] width 18 height 6
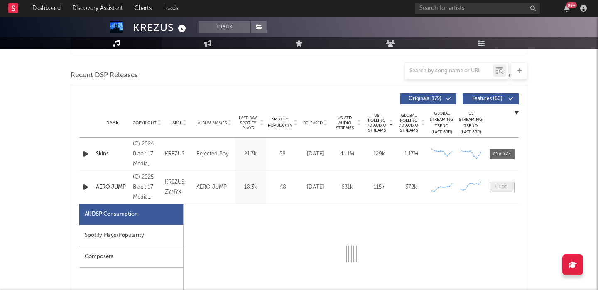
select select "1w"
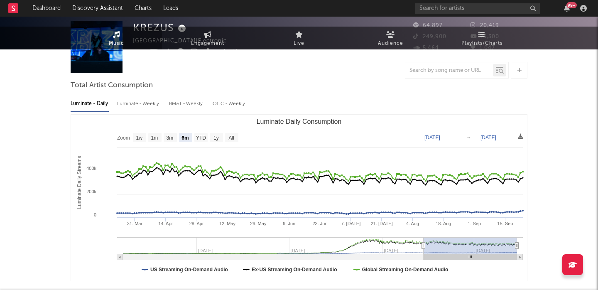
scroll to position [0, 0]
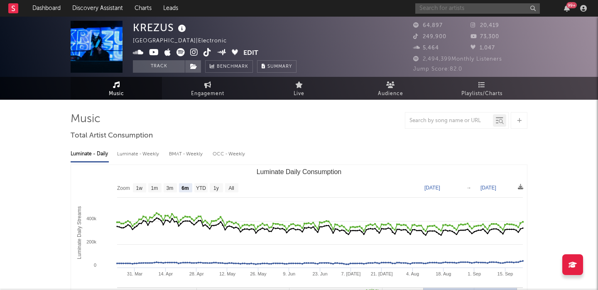
click at [461, 9] on input "text" at bounding box center [477, 8] width 124 height 10
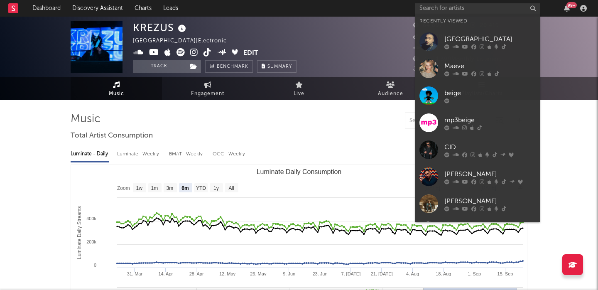
drag, startPoint x: 492, startPoint y: 100, endPoint x: 303, endPoint y: 1, distance: 213.3
click at [492, 100] on div at bounding box center [489, 100] width 91 height 5
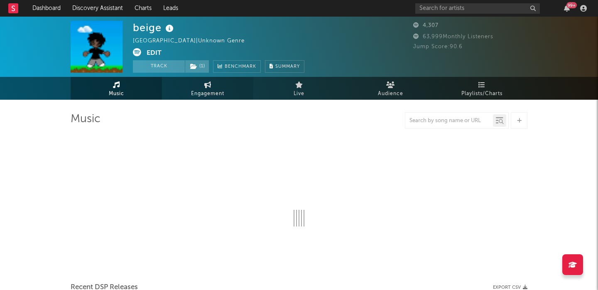
select select "1w"
